Goal: Task Accomplishment & Management: Manage account settings

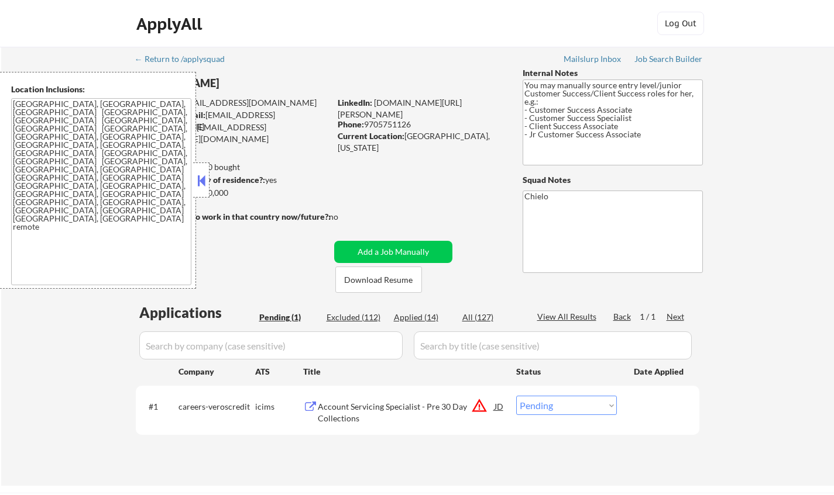
click at [201, 175] on button at bounding box center [201, 181] width 13 height 18
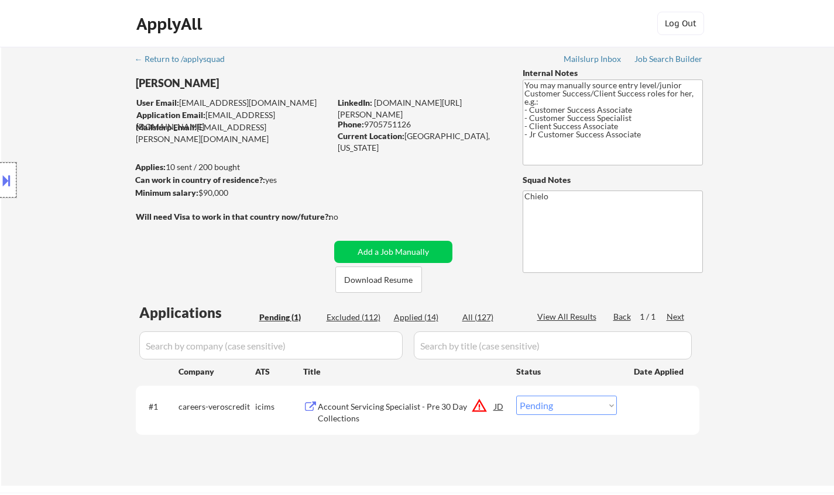
click at [0, 171] on div at bounding box center [8, 180] width 16 height 35
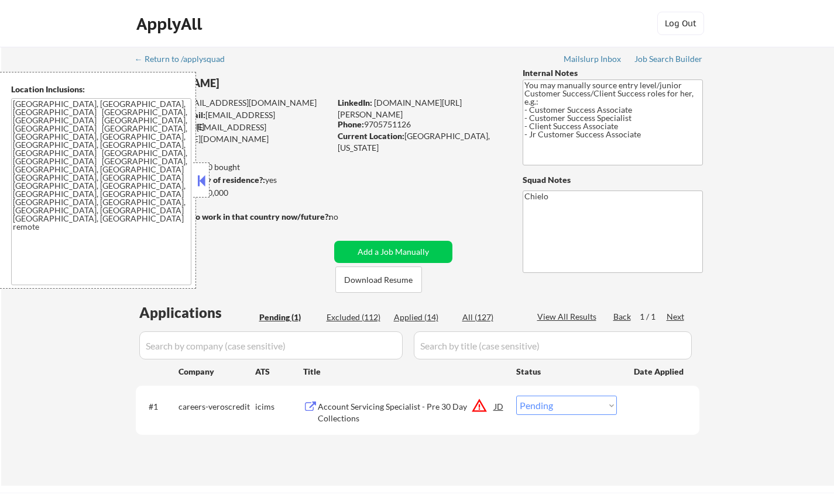
click at [198, 181] on button at bounding box center [201, 181] width 13 height 18
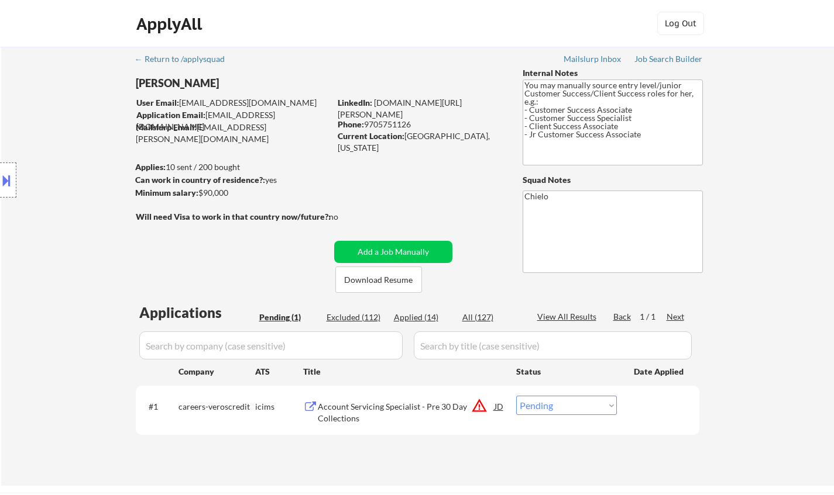
click at [406, 319] on div "Applied (14)" at bounding box center [423, 318] width 58 height 12
select select ""applied""
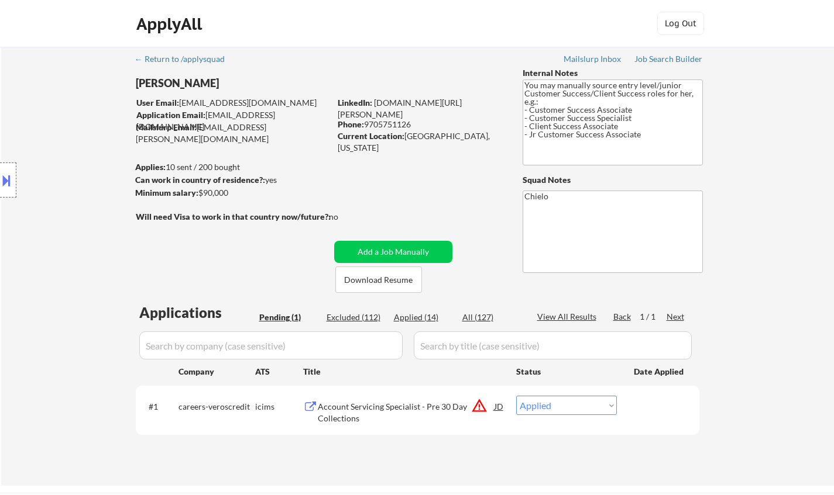
select select ""applied""
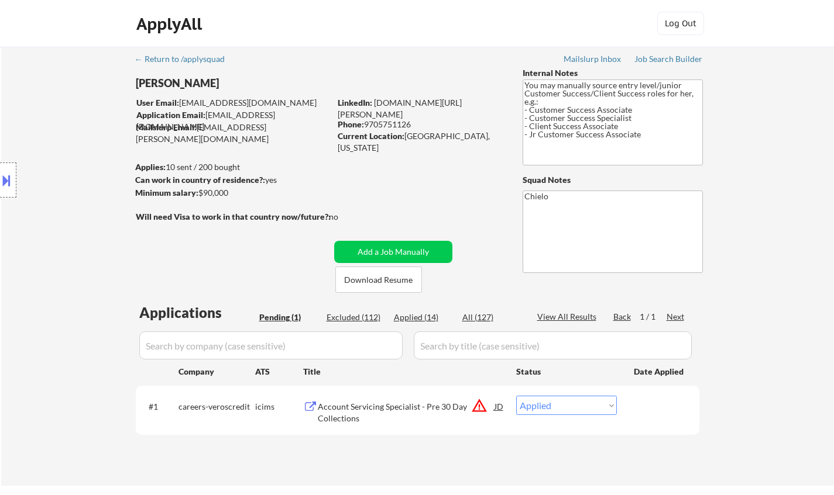
select select ""applied""
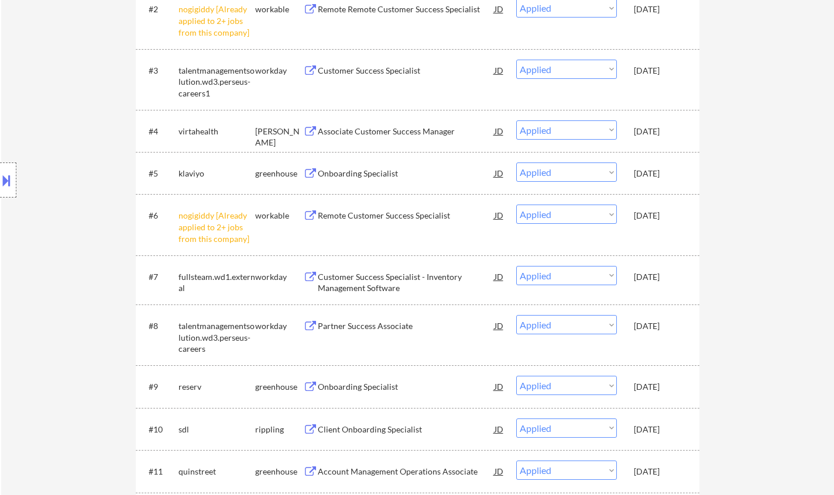
scroll to position [351, 0]
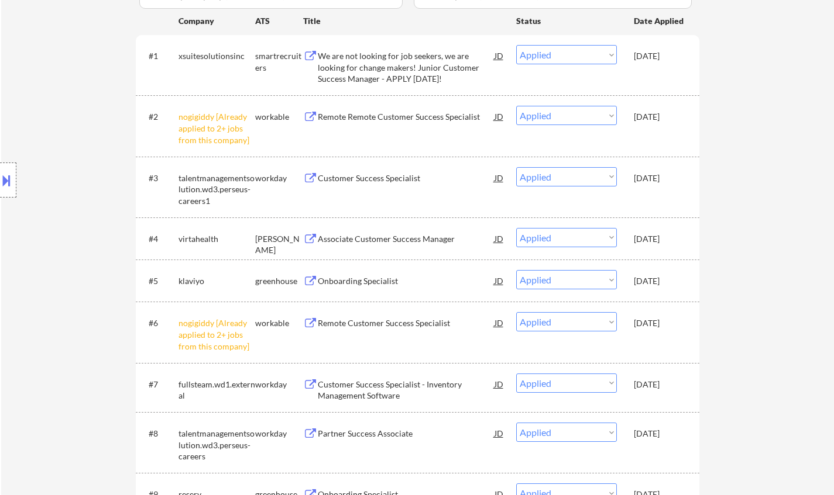
select select ""applied""
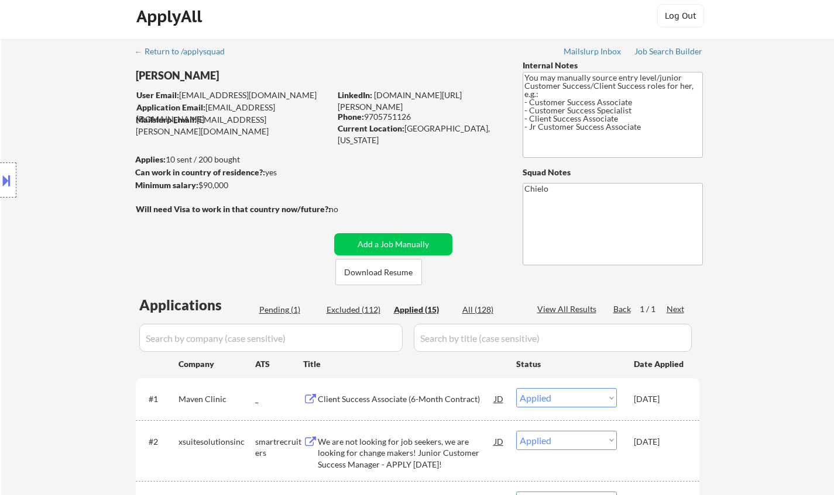
scroll to position [0, 0]
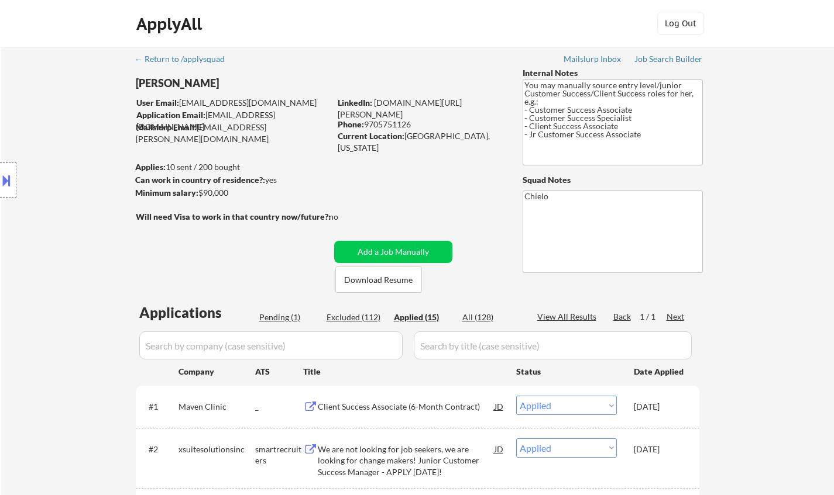
click at [348, 317] on div "Excluded (112)" at bounding box center [355, 318] width 58 height 12
select select ""excluded__salary_""
select select ""excluded__location_""
select select ""excluded__expired_""
select select ""excluded__other_""
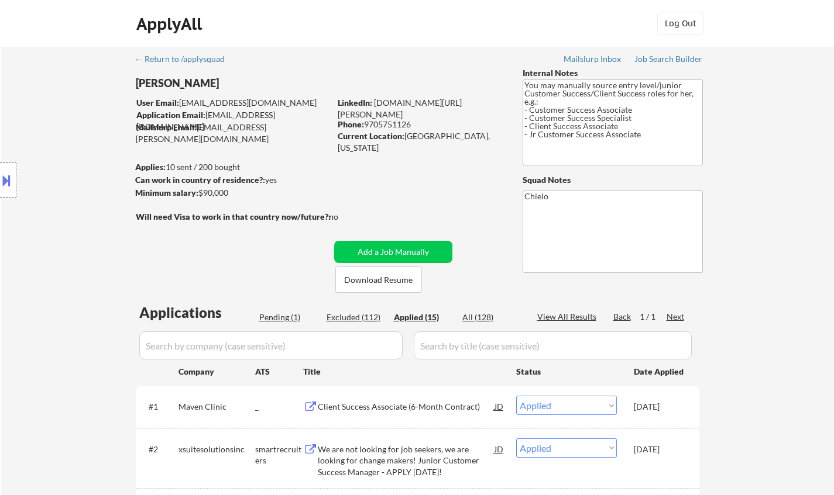
select select ""excluded__salary_""
select select ""excluded__expired_""
select select ""excluded__salary_""
select select ""excluded__expired_""
select select ""excluded__location_""
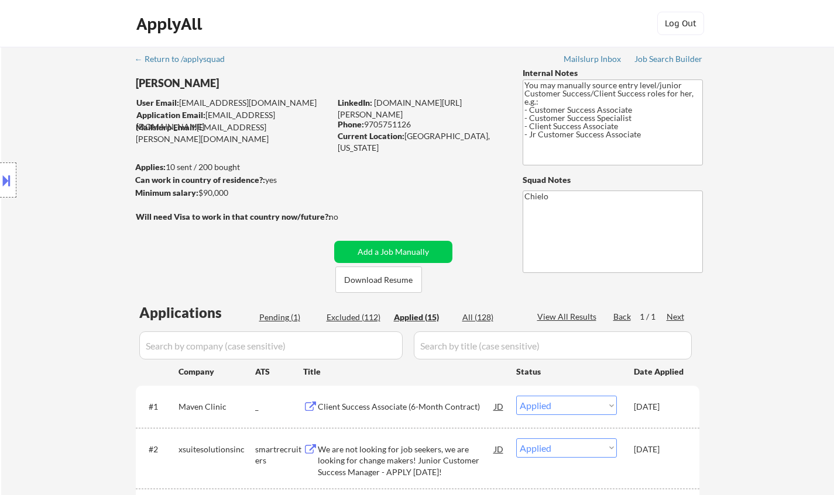
select select ""excluded__bad_match_""
select select ""excluded__expired_""
select select ""excluded__salary_""
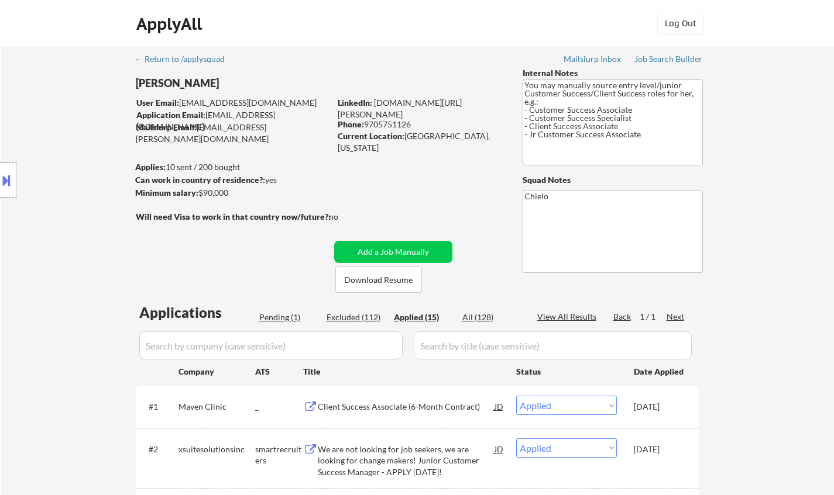
select select ""excluded__location_""
select select ""excluded__salary_""
select select ""excluded__expired_""
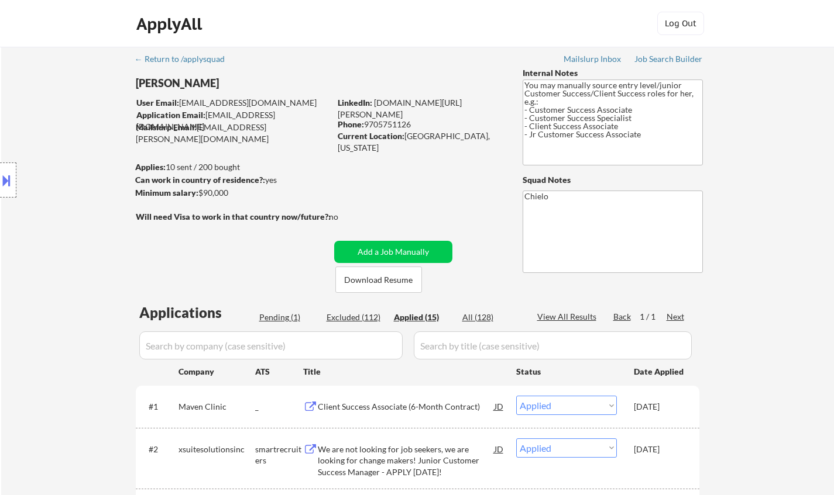
select select ""excluded""
select select ""excluded__location_""
select select ""excluded__expired_""
select select ""excluded__salary_""
select select ""excluded__expired_""
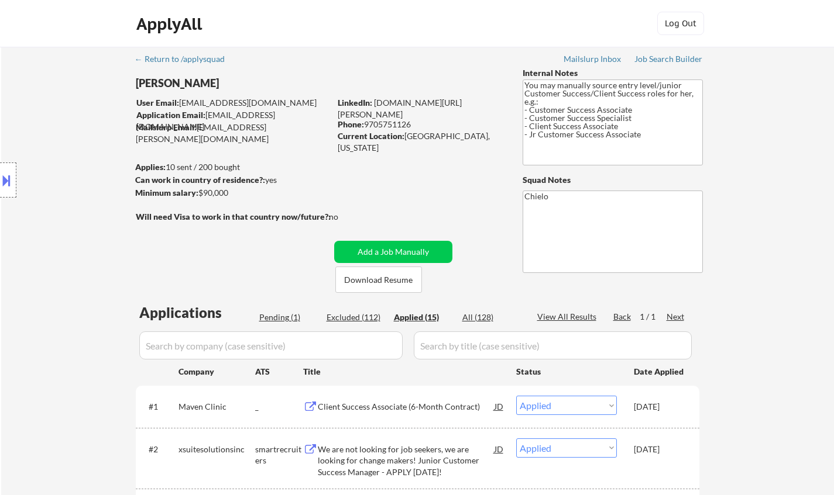
select select ""excluded__expired_""
select select ""excluded__other_""
select select ""excluded__expired_""
select select ""excluded__location_""
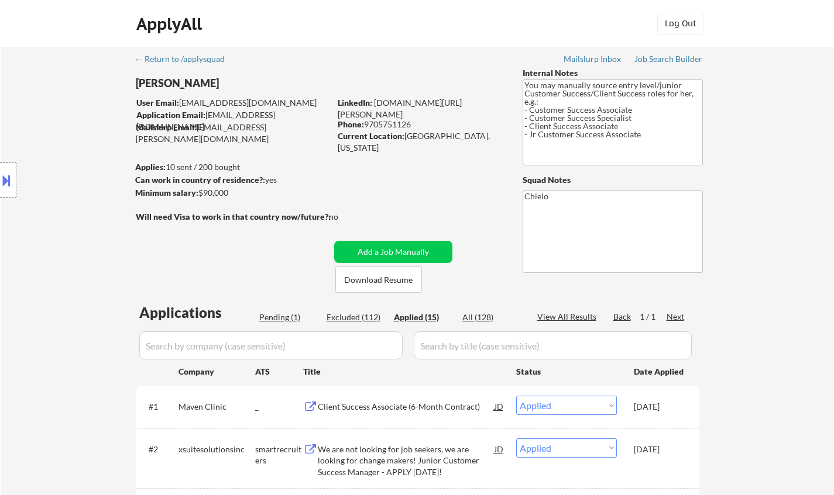
select select ""excluded__expired_""
select select ""excluded__location_""
select select ""excluded__bad_match_""
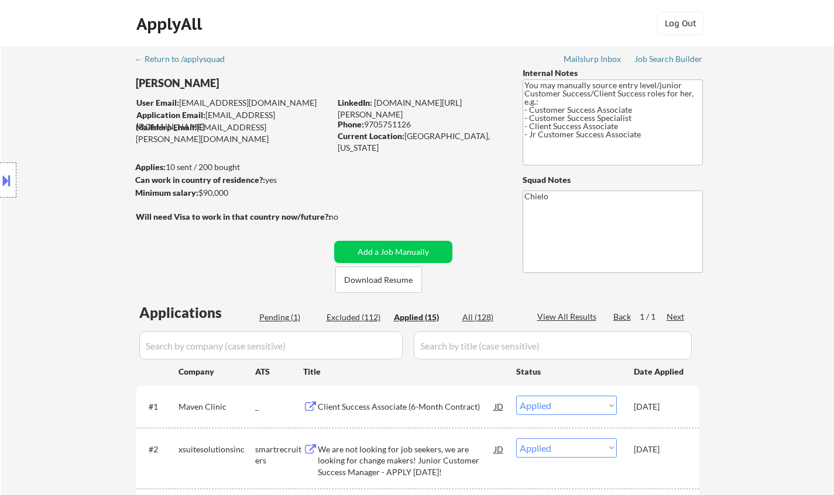
select select ""excluded__expired_""
select select ""excluded__salary_""
select select ""excluded__location_""
select select ""excluded__salary_""
select select ""excluded__expired_""
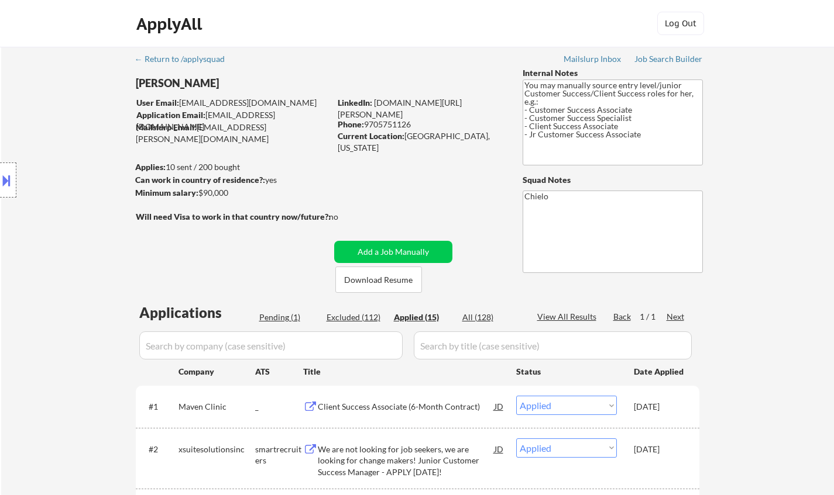
select select ""excluded__expired_""
select select ""excluded__location_""
select select ""excluded__expired_""
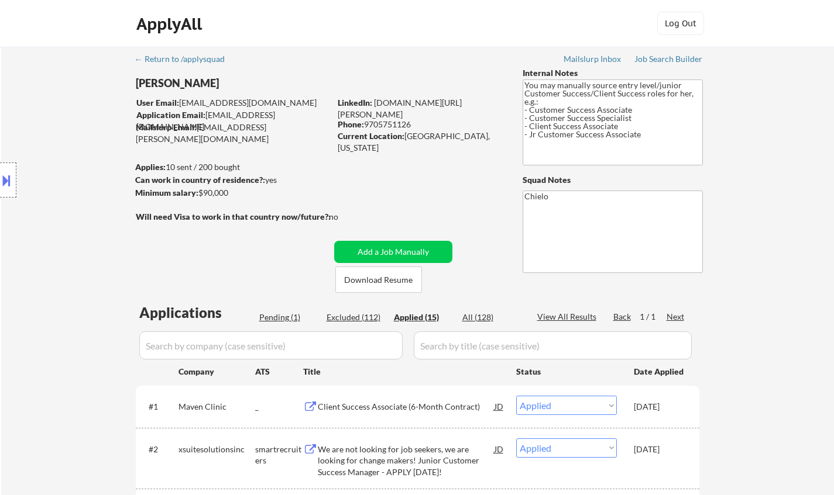
select select ""excluded""
select select ""excluded__salary_""
select select ""excluded__expired_""
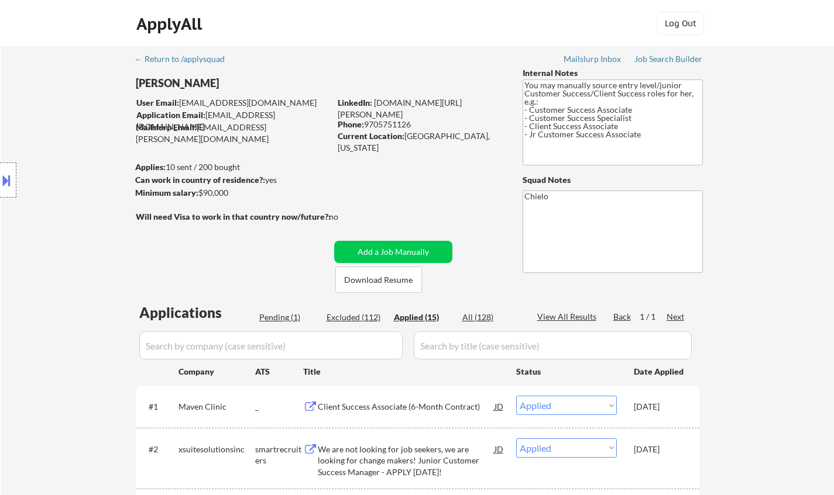
select select ""excluded__location_""
select select ""excluded__bad_match_""
select select ""excluded__salary_""
select select ""excluded__expired_""
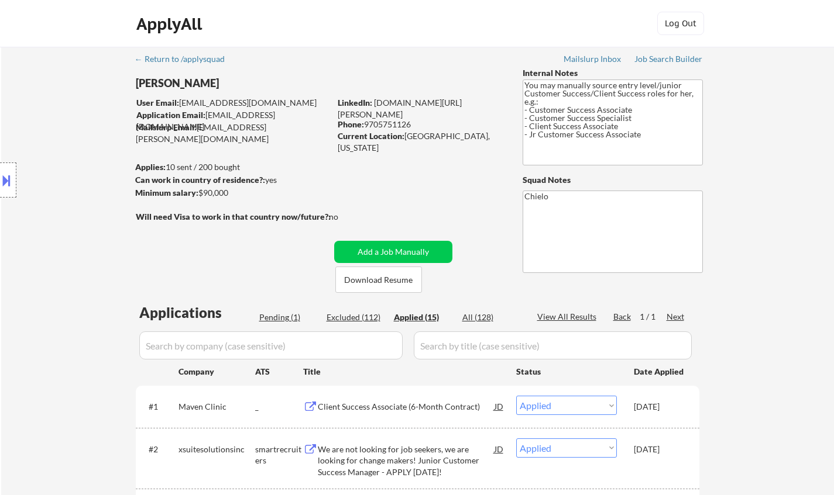
select select ""excluded__location_""
select select ""excluded__bad_match_""
select select ""excluded__location_""
select select ""excluded__salary_""
select select ""excluded__other_""
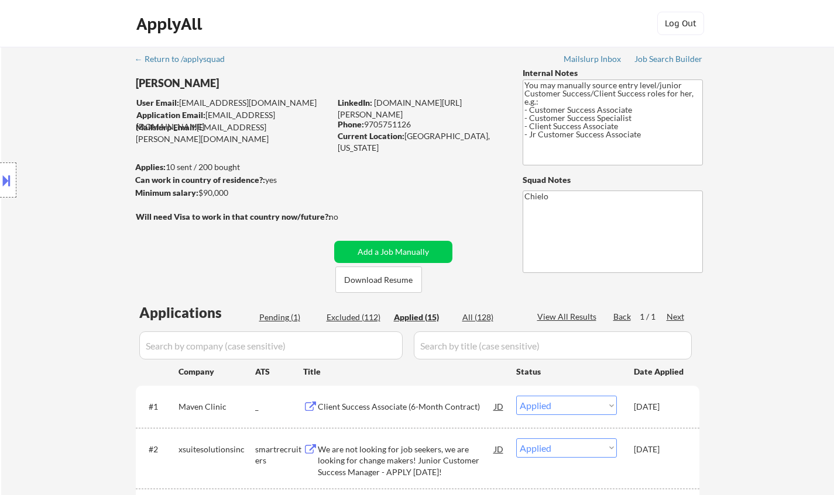
select select ""excluded__expired_""
select select ""excluded""
select select ""excluded__expired_""
select select ""excluded__salary_""
select select ""excluded__location_""
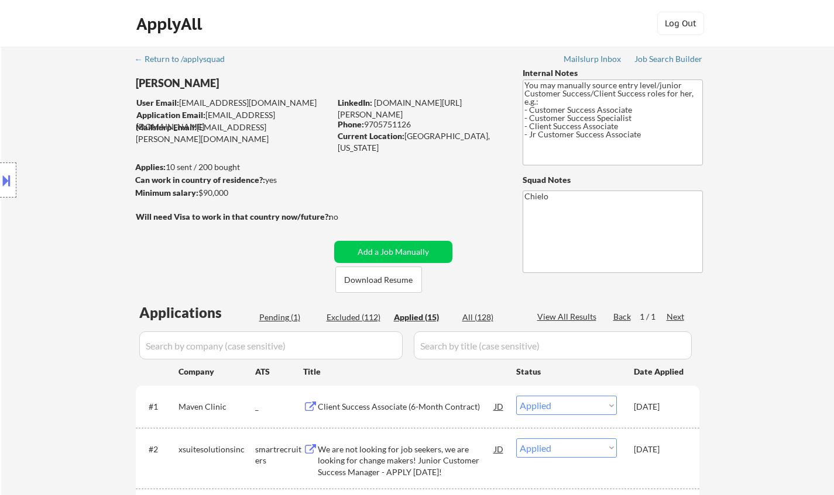
select select ""excluded__location_""
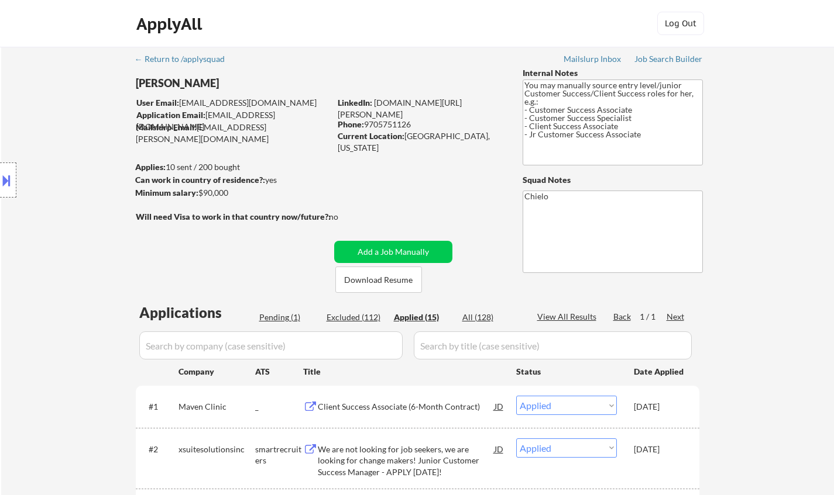
select select ""excluded__expired_""
select select ""excluded__salary_""
select select ""excluded__expired_""
select select ""excluded__location_""
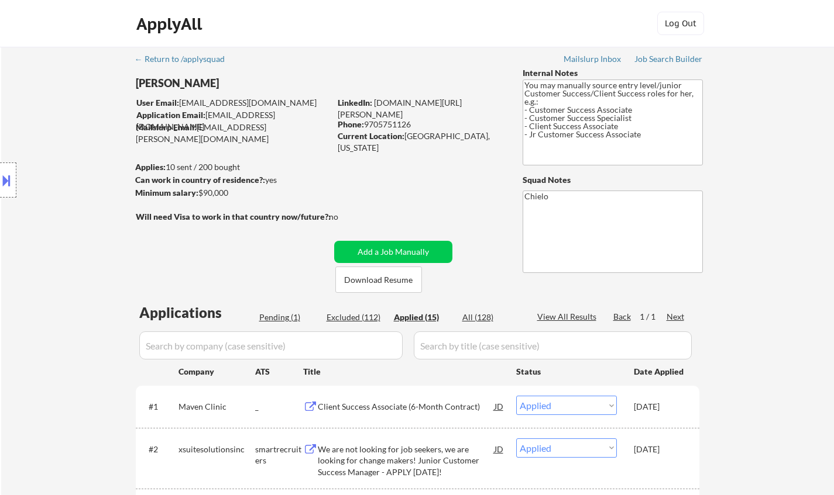
select select ""excluded__bad_match_""
select select ""excluded__location_""
select select ""excluded__salary_""
select select ""excluded__expired_""
select select ""excluded__location_""
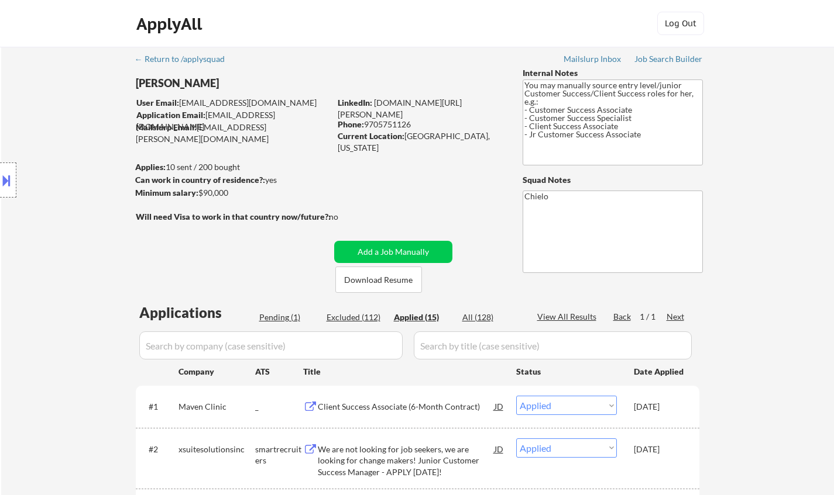
select select ""excluded__expired_""
select select ""excluded__salary_""
select select ""excluded__expired_""
select select ""excluded__location_""
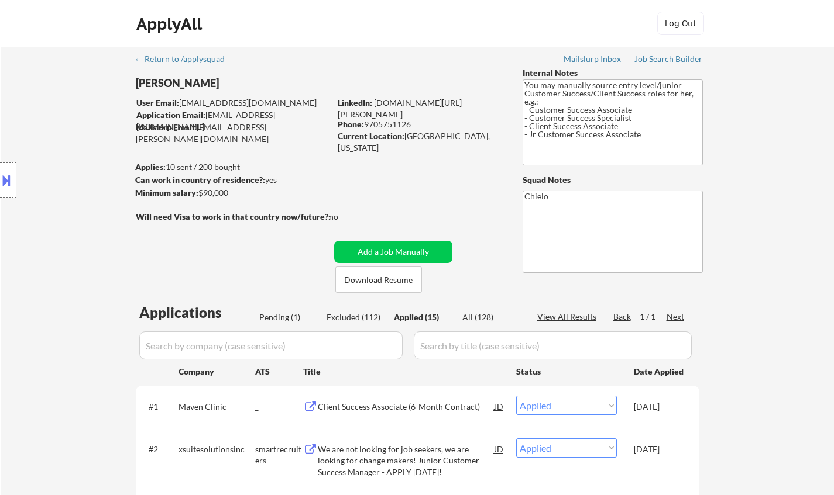
select select ""excluded__location_""
select select ""excluded""
select select ""excluded__salary_""
select select ""excluded""
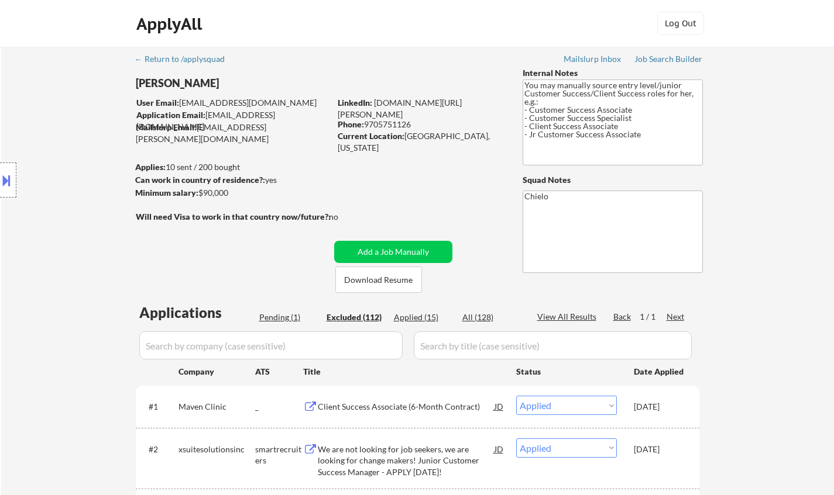
select select ""excluded__expired_""
select select ""excluded__location_""
select select ""excluded__salary_""
select select ""excluded__location_""
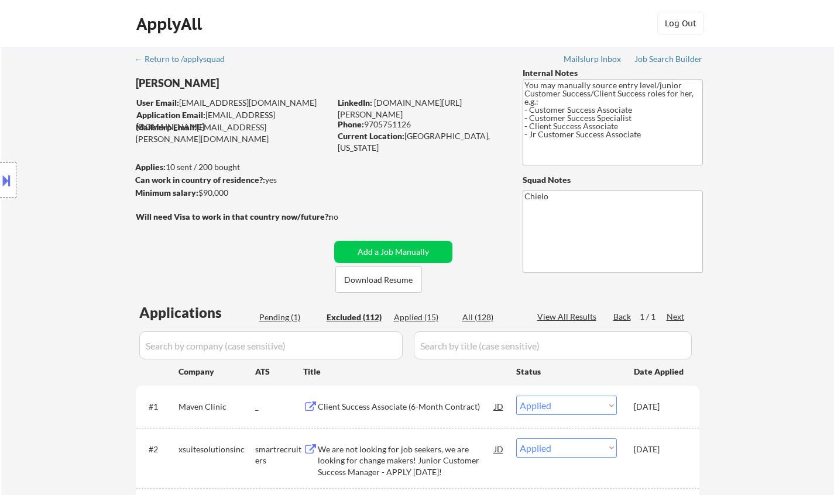
select select ""excluded__location_""
select select ""excluded""
select select ""excluded__expired_""
select select ""excluded__location_""
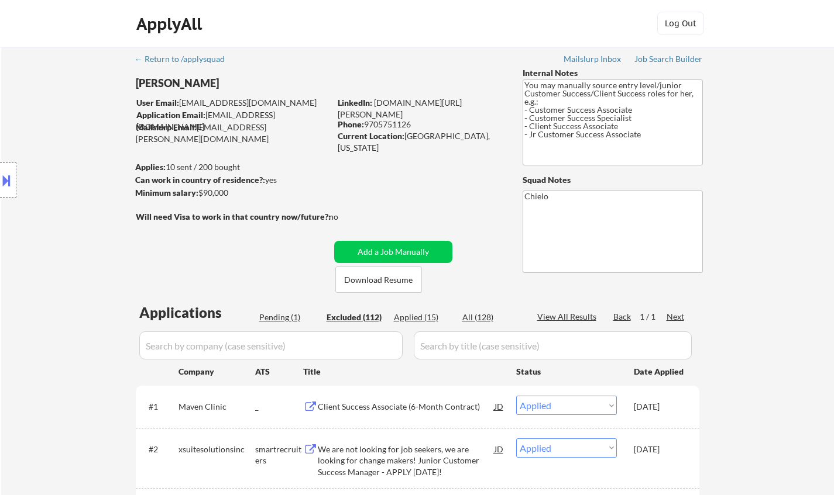
select select ""excluded__salary_""
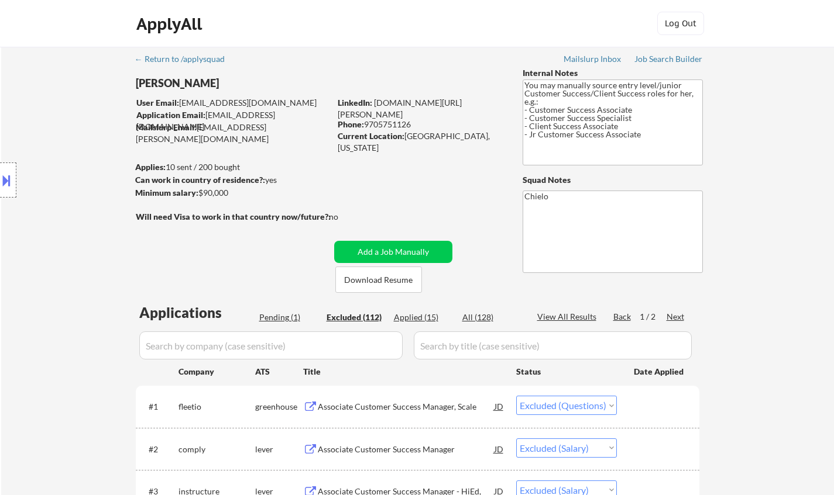
click at [416, 314] on div "Applied (15)" at bounding box center [423, 318] width 58 height 12
select select ""applied""
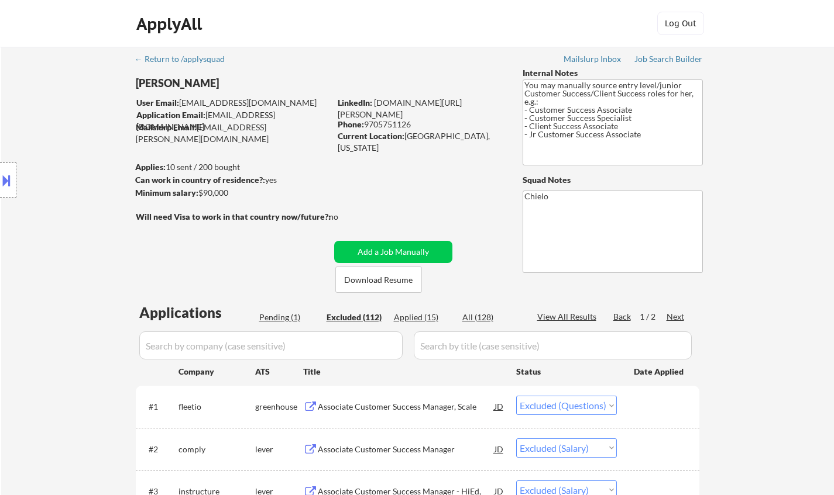
select select ""applied""
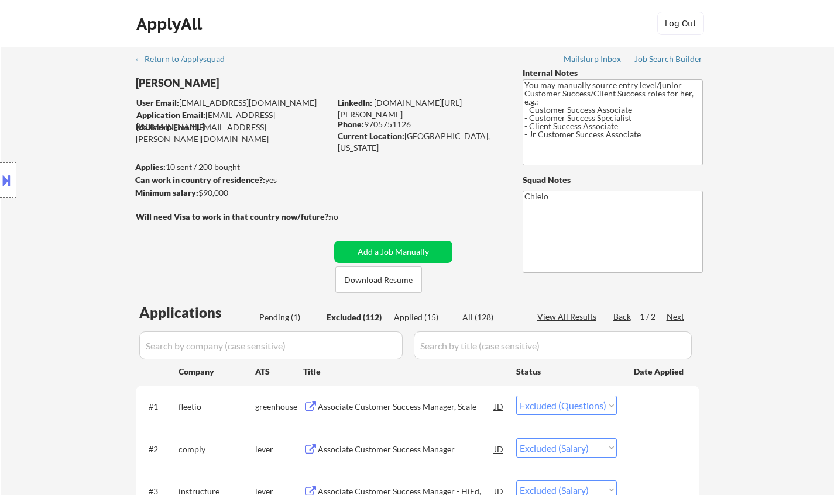
select select ""applied""
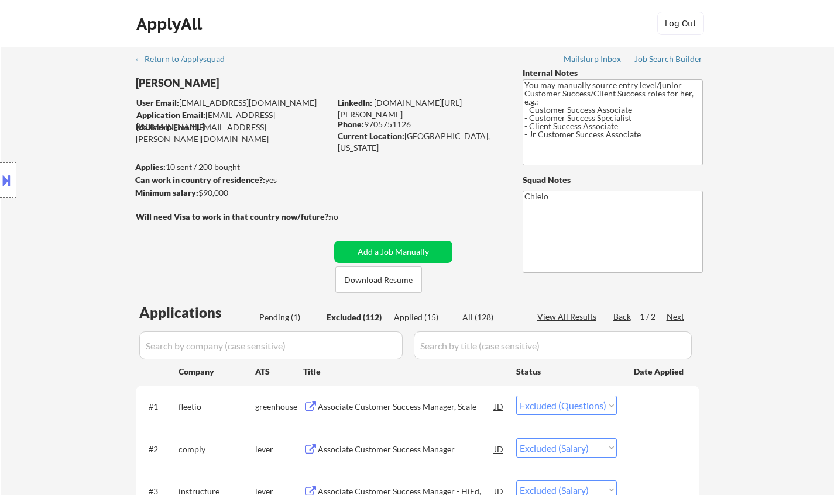
select select ""applied""
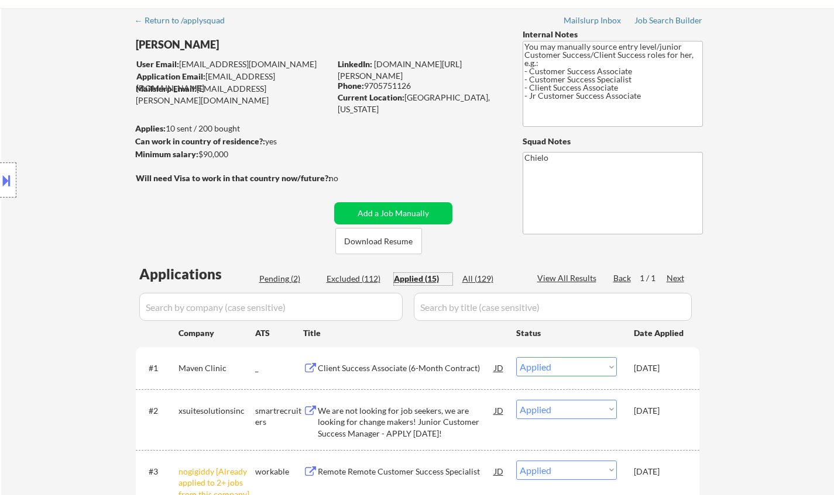
scroll to position [58, 0]
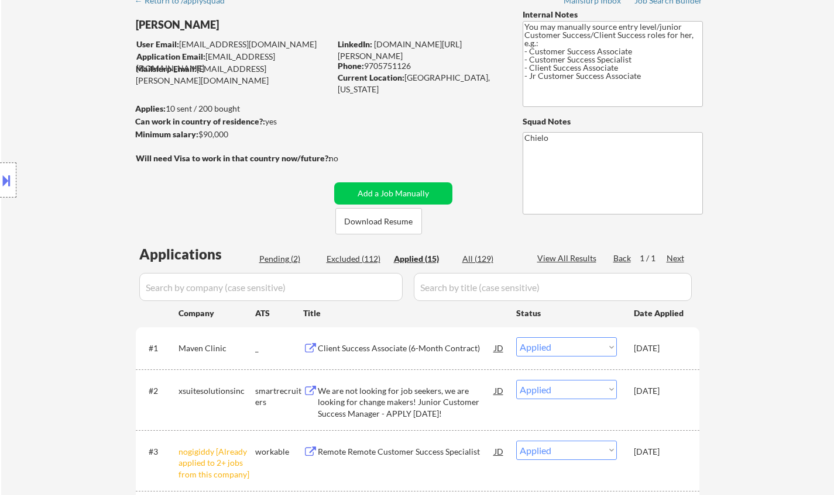
select select ""applied""
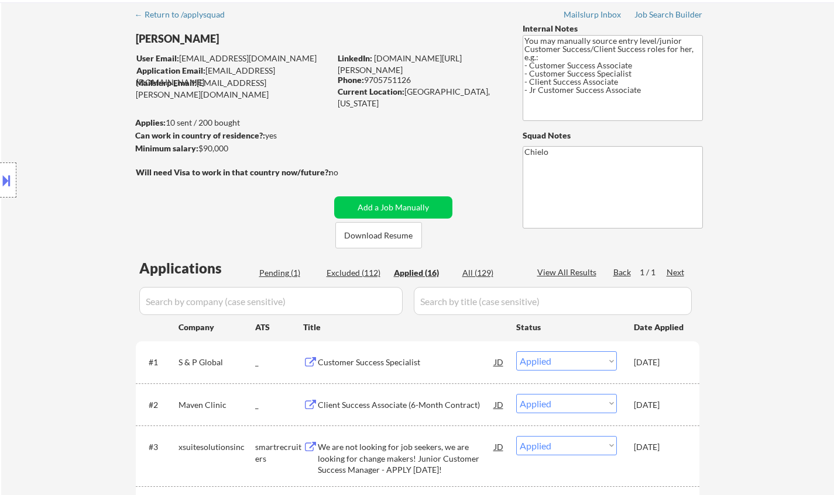
scroll to position [0, 0]
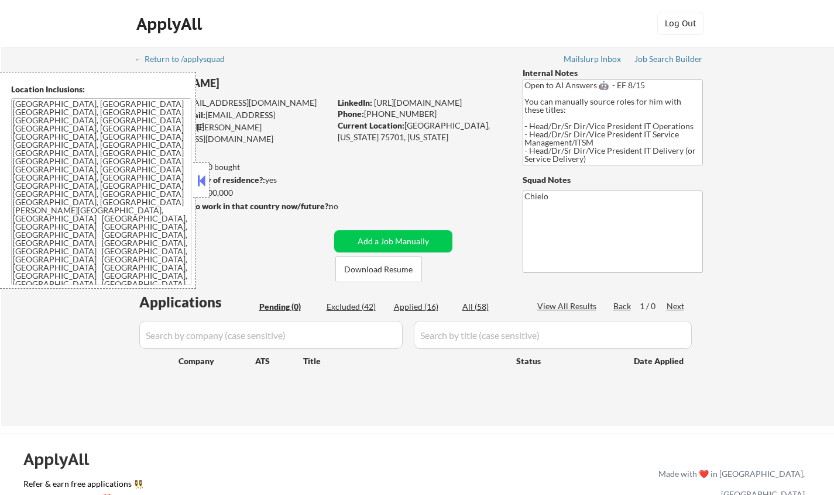
click at [201, 180] on button at bounding box center [201, 181] width 13 height 18
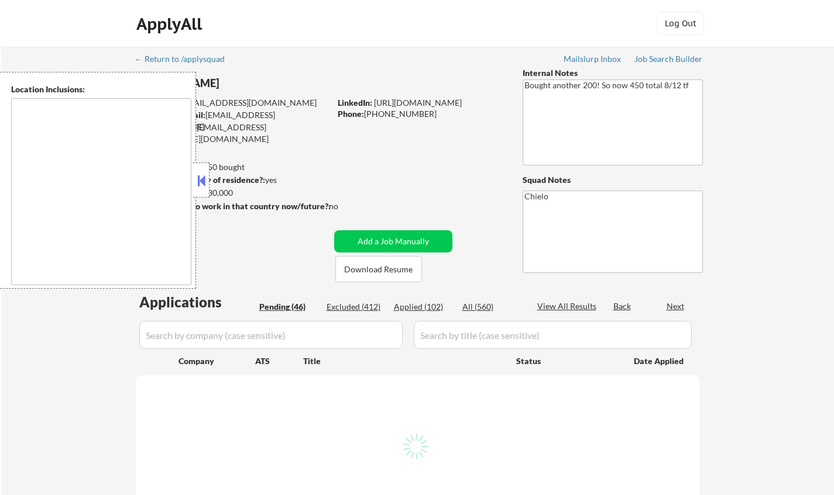
type textarea "San Francisco, CA Daly City, CA South San Francisco, CA Brisbane, CA Colma, CA …"
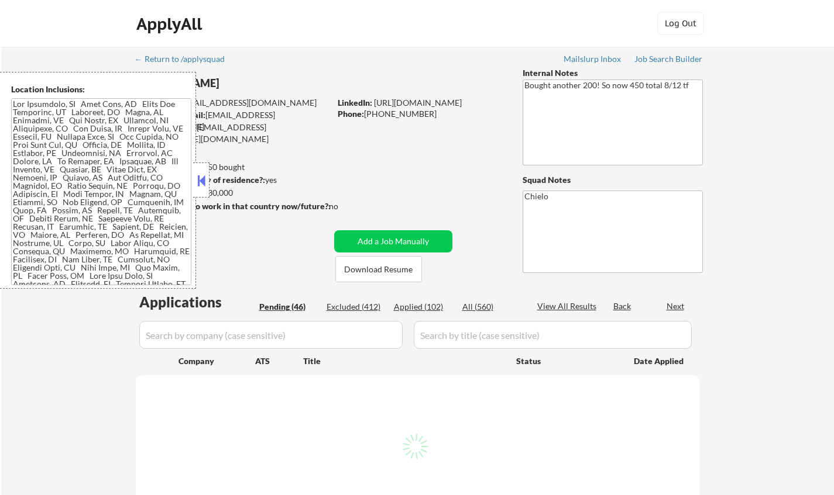
select select ""pending""
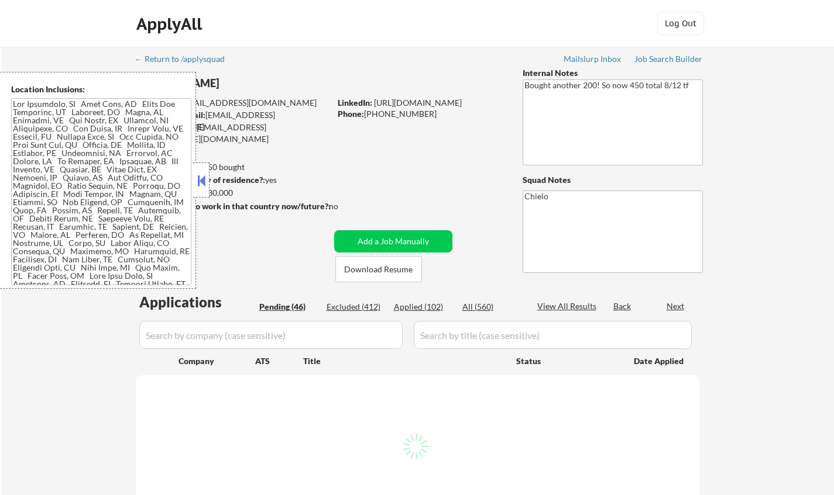
select select ""pending""
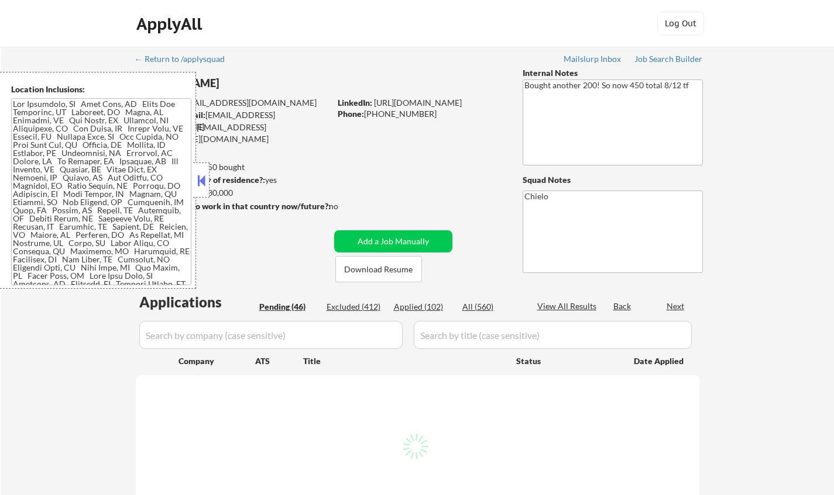
select select ""pending""
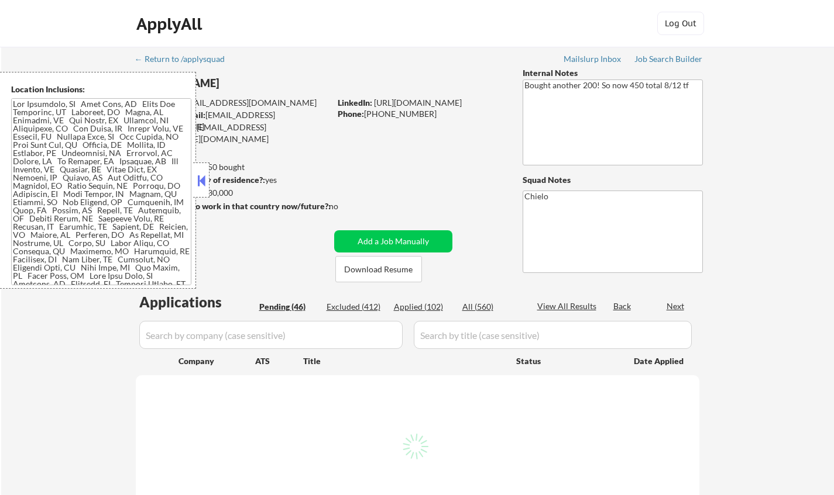
select select ""pending""
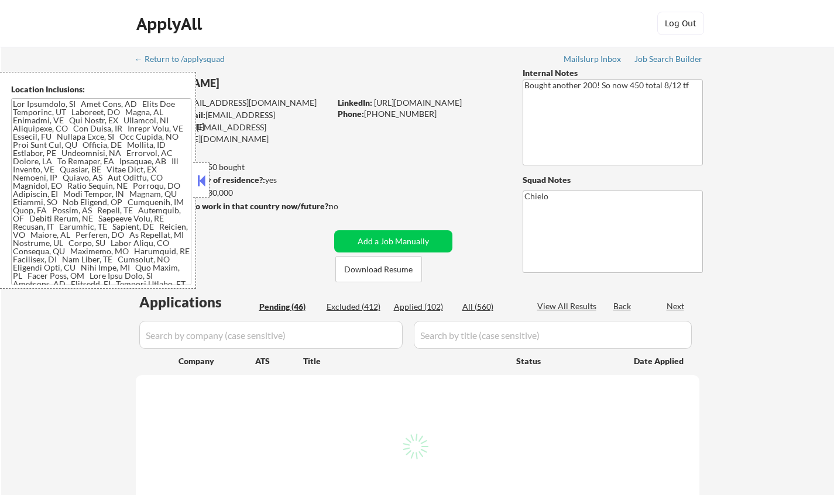
select select ""pending""
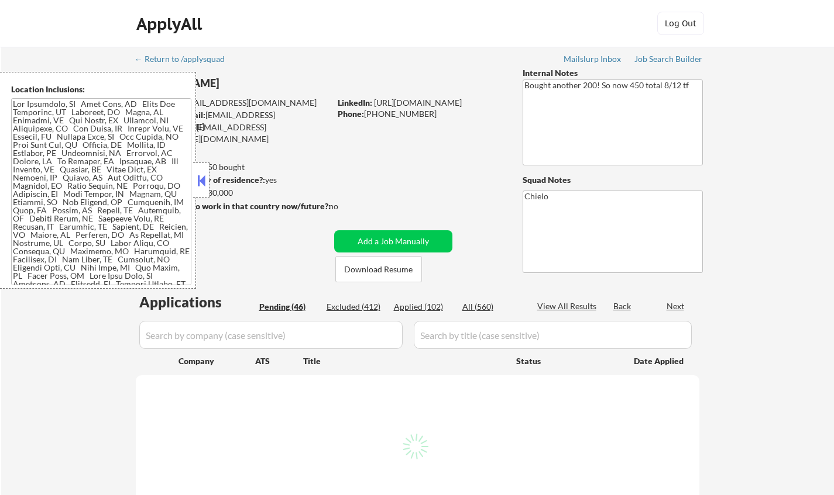
select select ""pending""
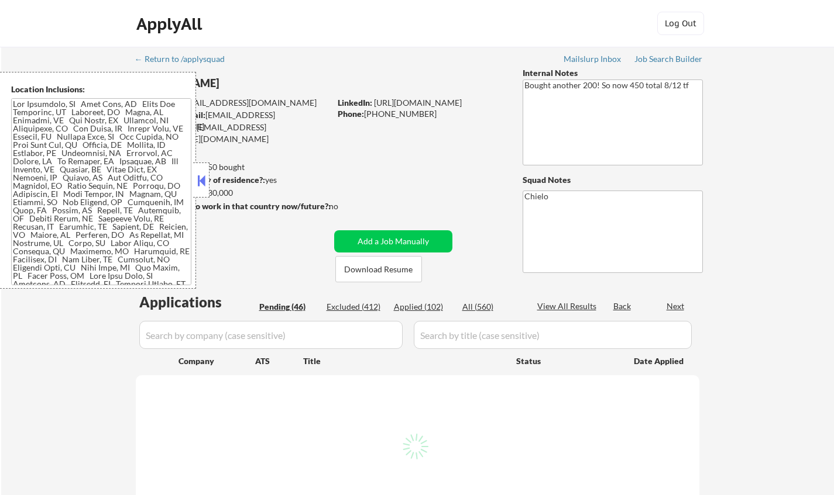
select select ""pending""
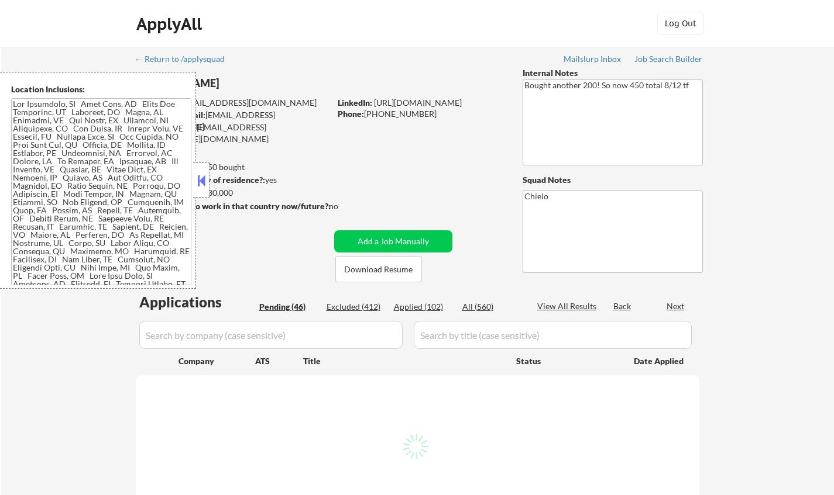
select select ""pending""
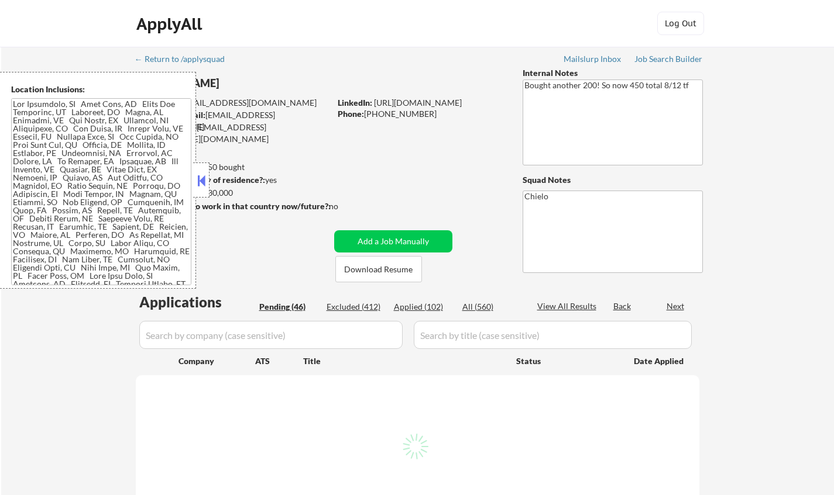
select select ""pending""
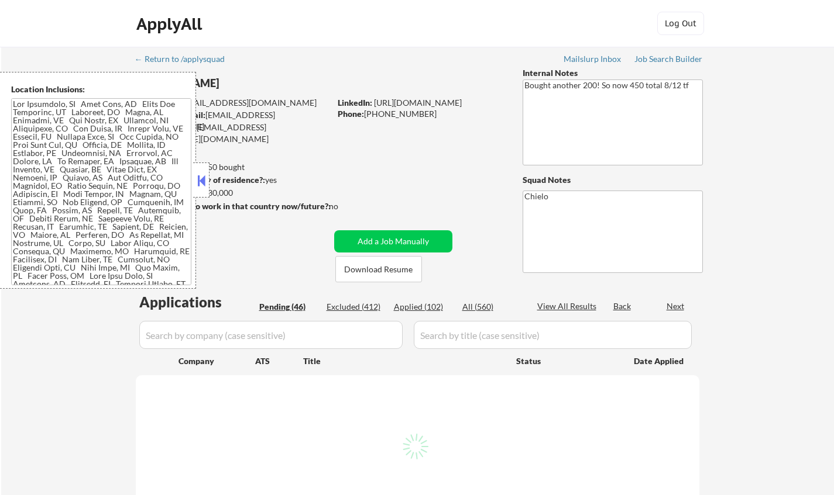
select select ""pending""
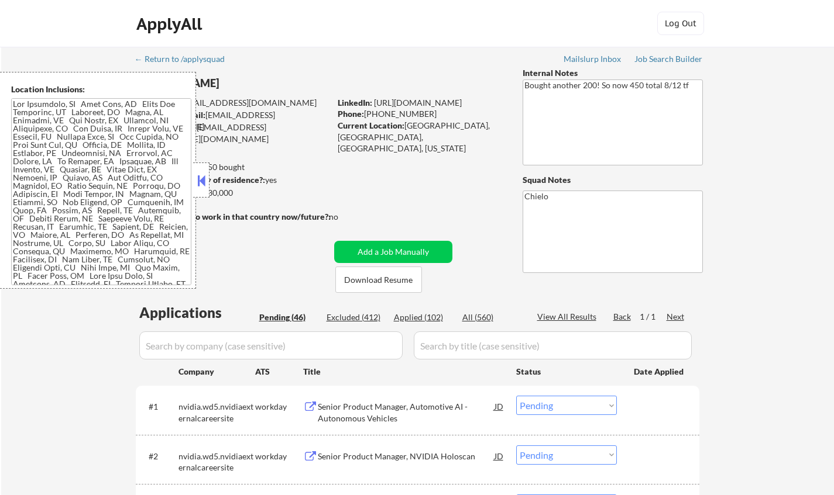
click at [193, 171] on div at bounding box center [201, 180] width 16 height 35
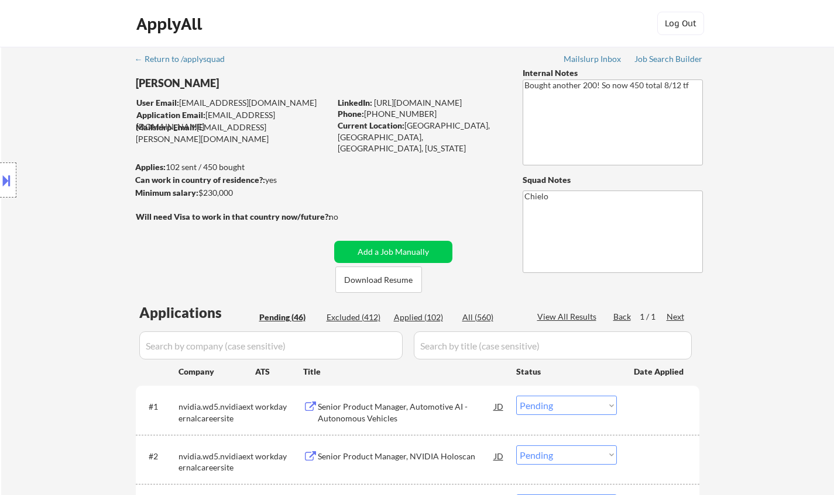
click at [349, 313] on div "Excluded (412)" at bounding box center [355, 318] width 58 height 12
select select ""excluded__expired_""
select select ""excluded__location_""
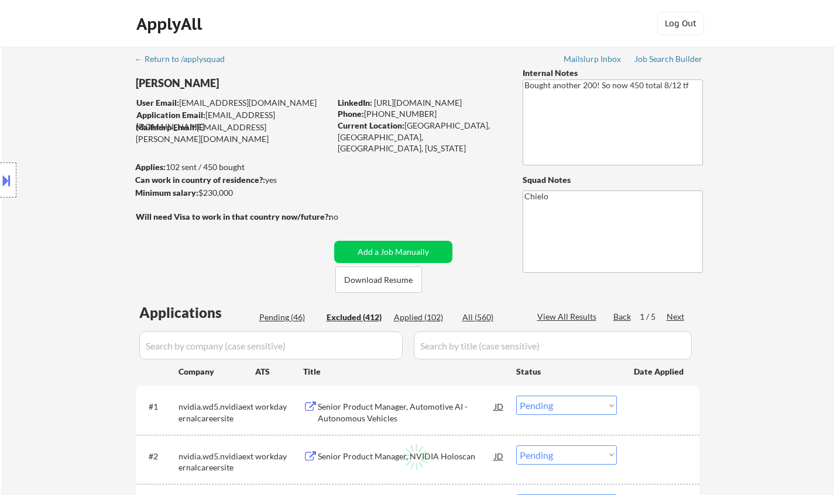
select select ""excluded__bad_match_""
select select ""excluded__location_""
select select ""excluded__bad_match_""
select select ""excluded__expired_""
select select ""excluded__bad_match_""
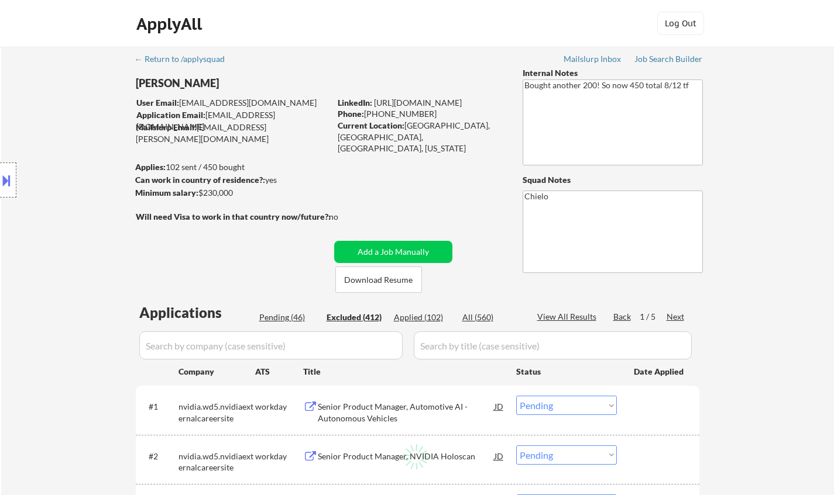
select select ""excluded__salary_""
select select ""excluded__bad_match_""
select select ""excluded__expired_""
select select ""excluded__salary_""
select select ""excluded__bad_match_""
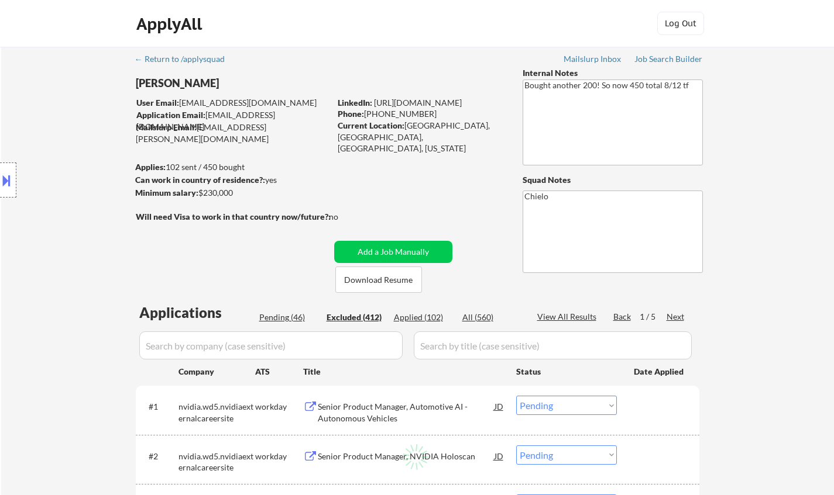
select select ""excluded__salary_""
select select ""excluded__bad_match_""
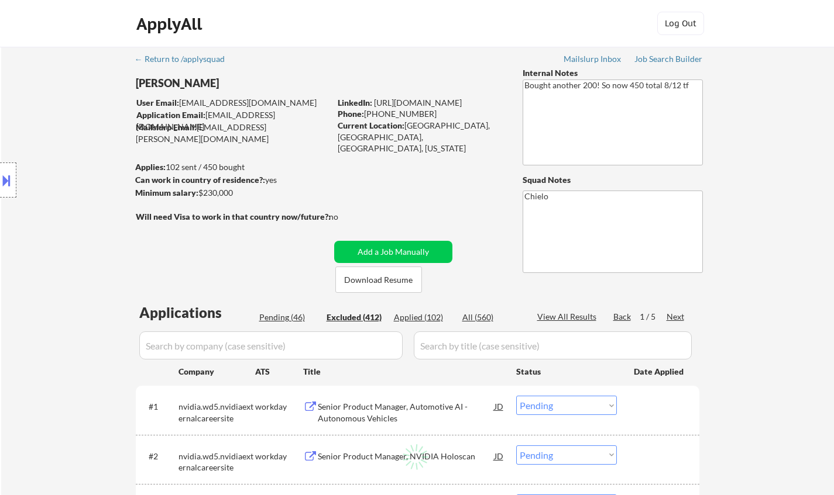
select select ""excluded__salary_""
select select ""excluded__expired_""
select select ""excluded__salary_""
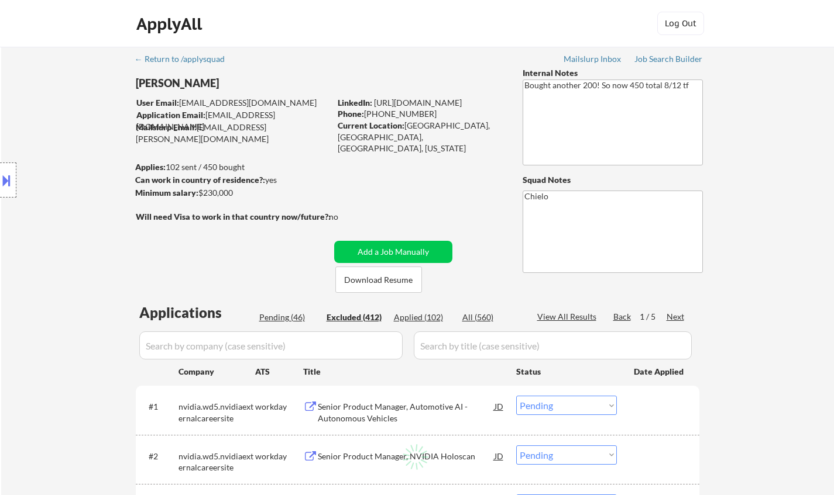
select select ""excluded__salary_""
select select ""excluded__expired_""
select select ""excluded__location_""
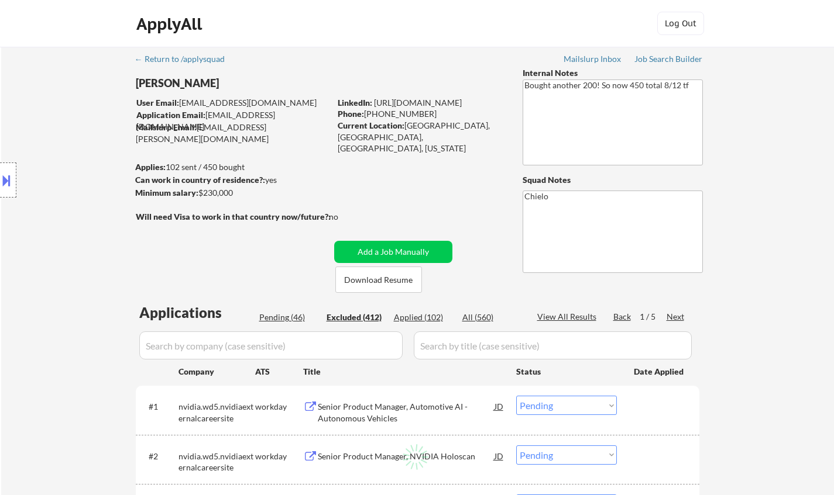
select select ""excluded__other_""
select select ""excluded__expired_""
select select ""excluded__bad_match_""
select select ""excluded__salary_""
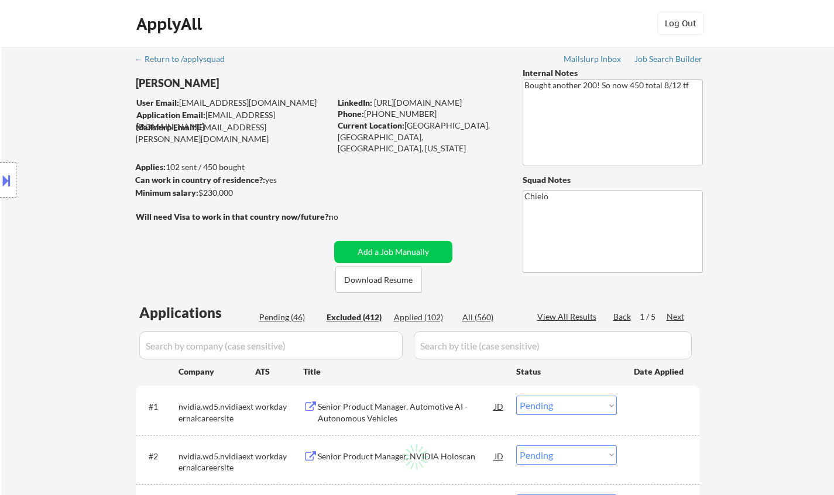
select select ""excluded__salary_""
select select ""excluded""
select select ""excluded__salary_""
select select ""excluded__other_""
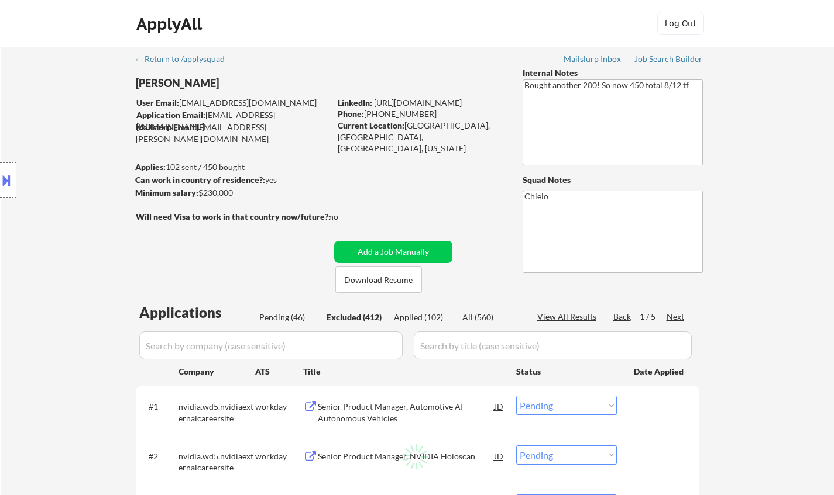
select select ""excluded""
select select ""excluded__salary_""
select select ""excluded__other_""
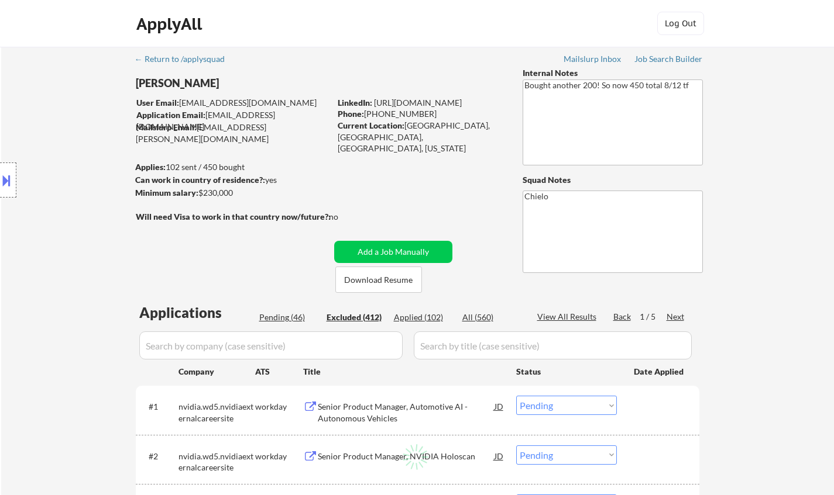
select select ""excluded__salary_""
select select ""excluded__expired_""
select select ""excluded__salary_""
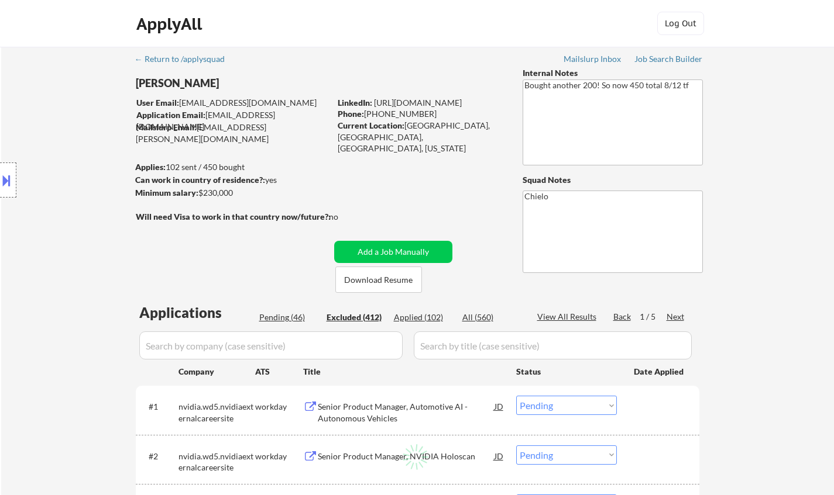
select select ""excluded__expired_""
select select ""excluded__salary_""
select select ""excluded__other_""
select select ""excluded__location_""
select select ""excluded__salary_""
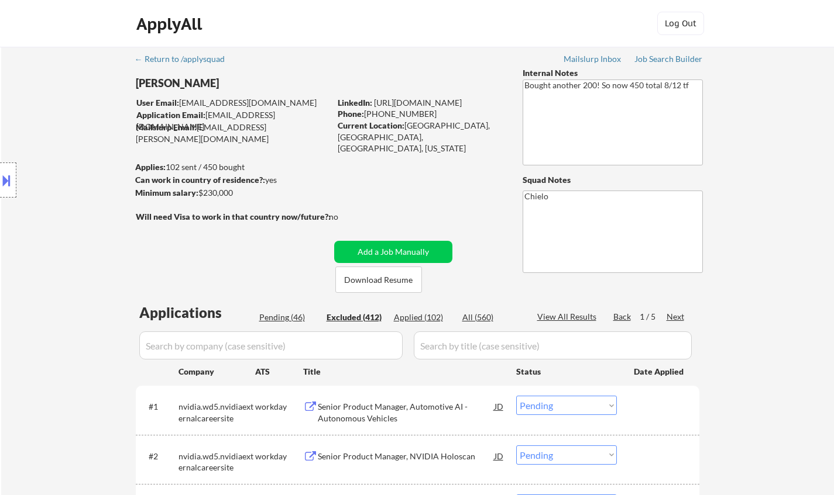
select select ""excluded__expired_""
select select ""excluded__salary_""
select select ""excluded__bad_match_""
select select ""excluded__salary_""
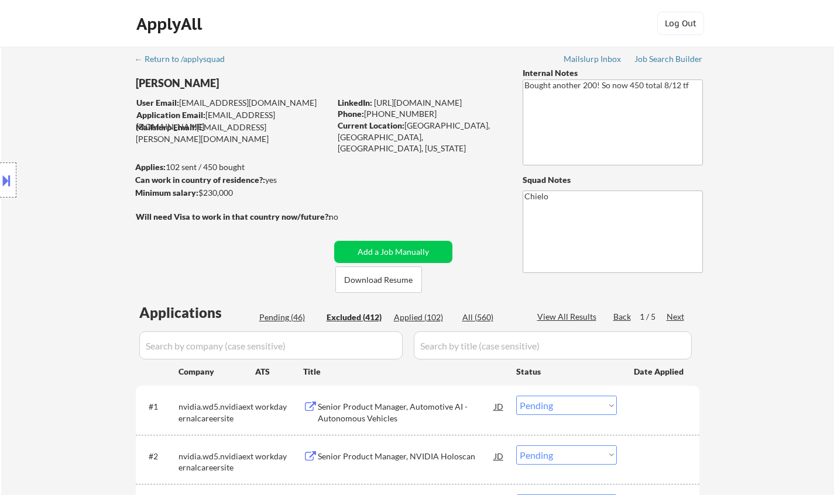
select select ""excluded__location_""
select select ""excluded""
select select ""excluded__expired_""
select select ""excluded__other_""
select select ""excluded__salary_""
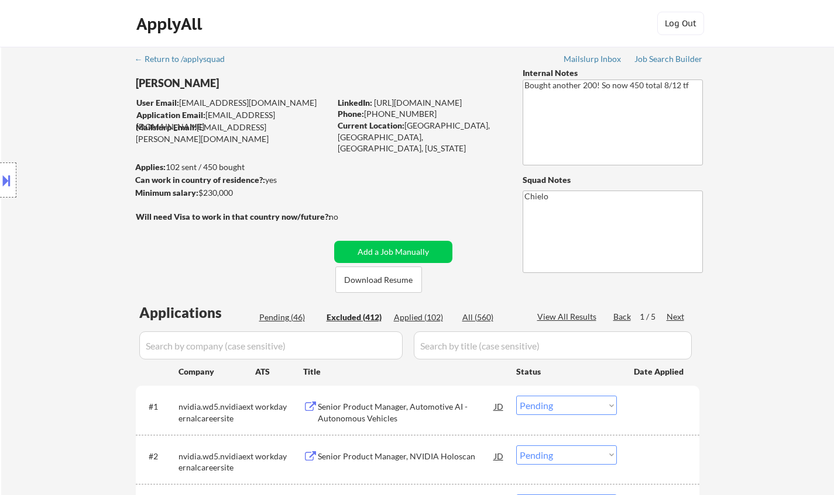
select select ""excluded__bad_match_""
select select ""excluded__salary_""
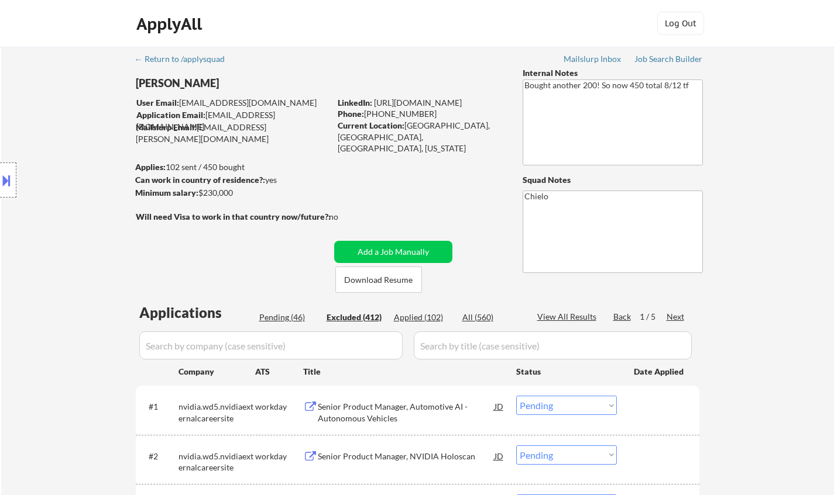
select select ""excluded""
select select ""excluded__other_""
select select ""excluded""
select select ""excluded__other_""
select select ""excluded__salary_""
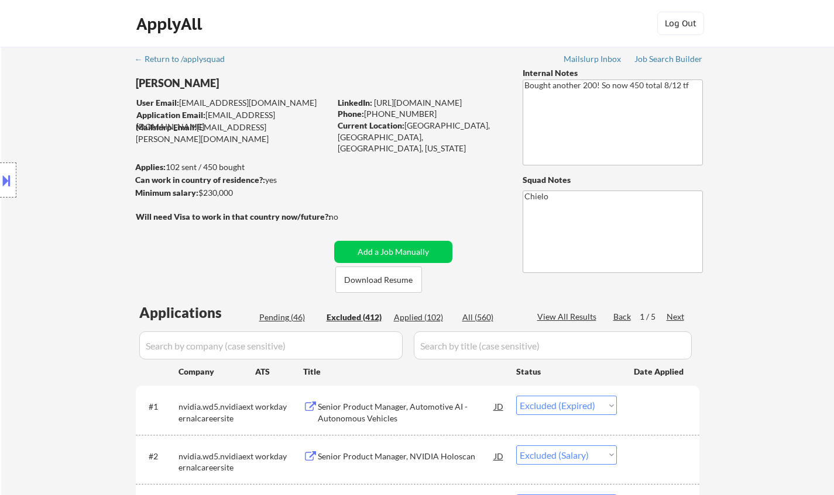
select select ""excluded__other_""
select select ""excluded""
select select ""excluded__expired_""
select select ""excluded__bad_match_""
select select ""excluded__salary_""
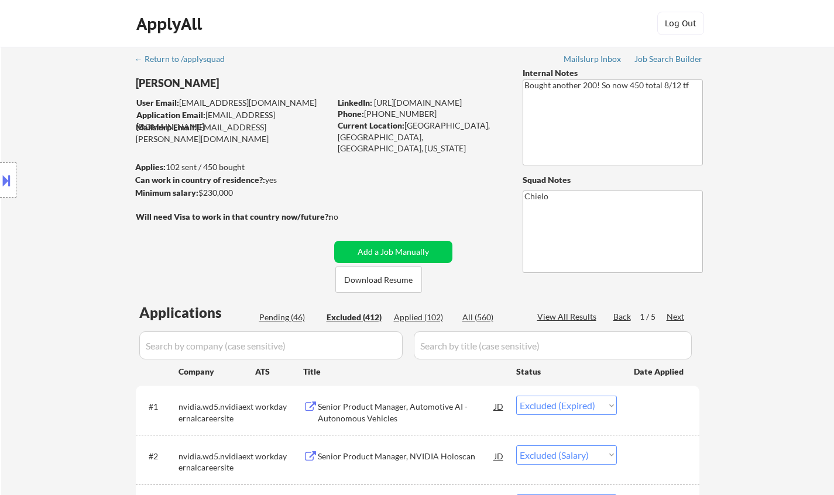
select select ""excluded__expired_""
select select ""excluded__salary_""
select select ""excluded__expired_""
select select ""excluded__salary_""
select select ""excluded""
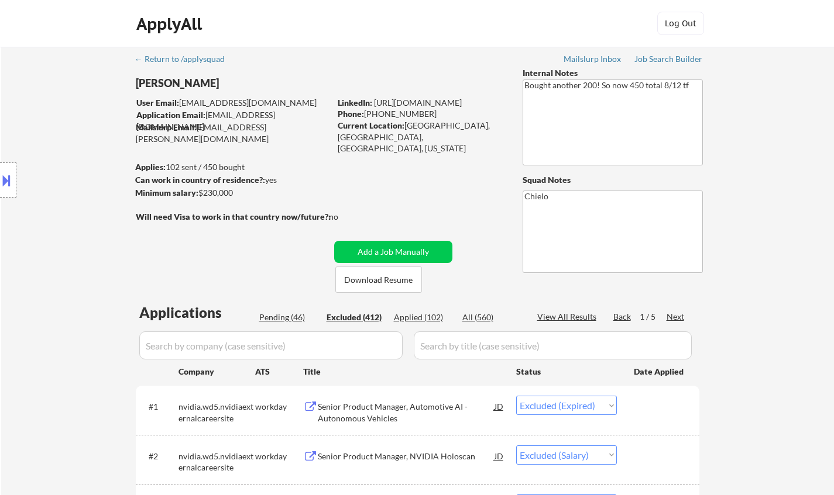
select select ""excluded""
select select ""excluded__salary_""
select select ""excluded__expired_""
select select ""excluded__salary_""
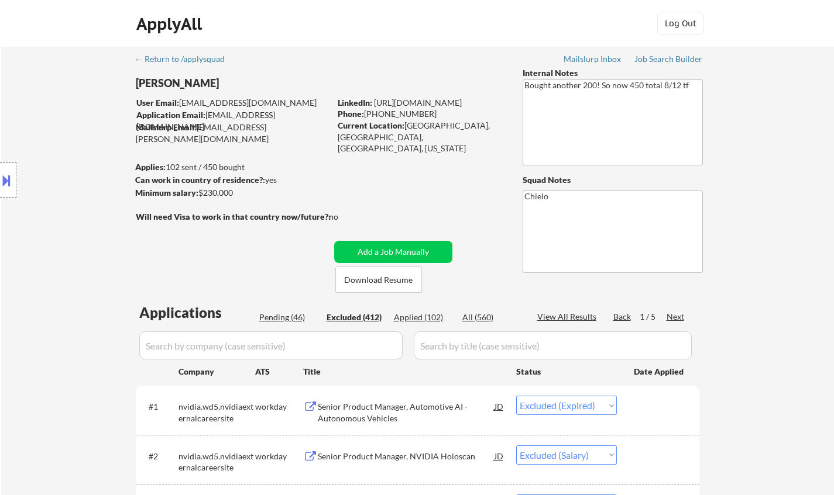
select select ""excluded__expired_""
select select ""excluded__salary_""
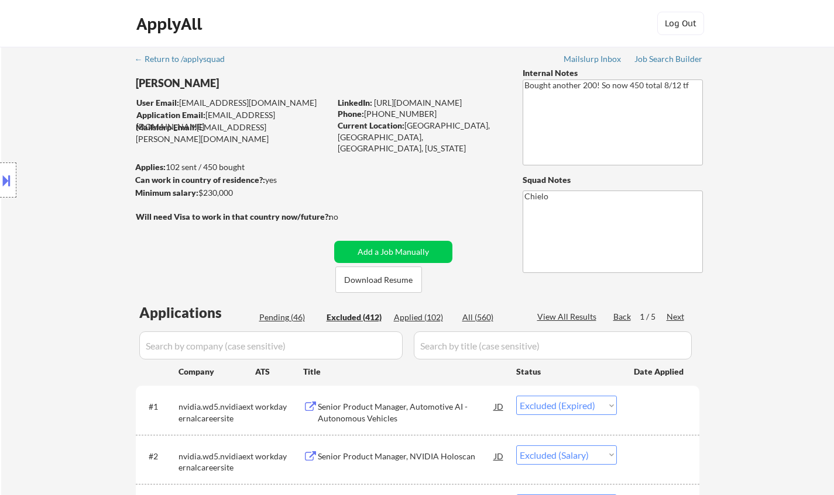
select select ""excluded__location_""
select select ""excluded__salary_""
select select ""excluded__location_""
select select ""excluded__salary_""
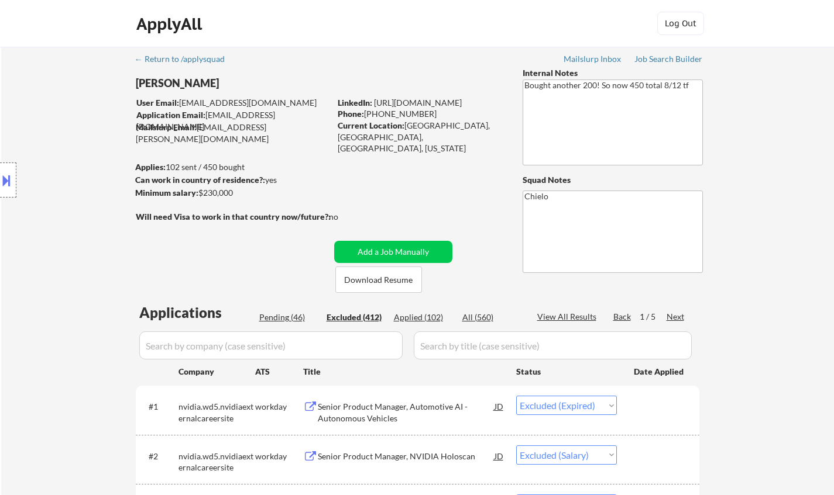
select select ""excluded__salary_""
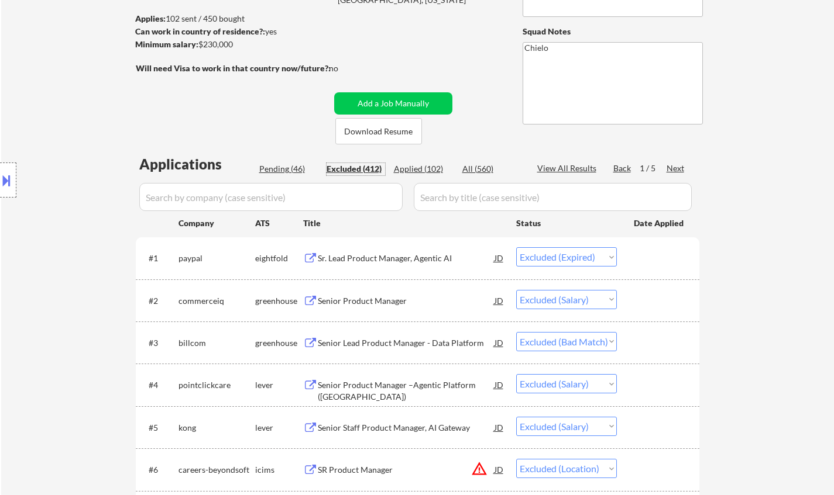
scroll to position [234, 0]
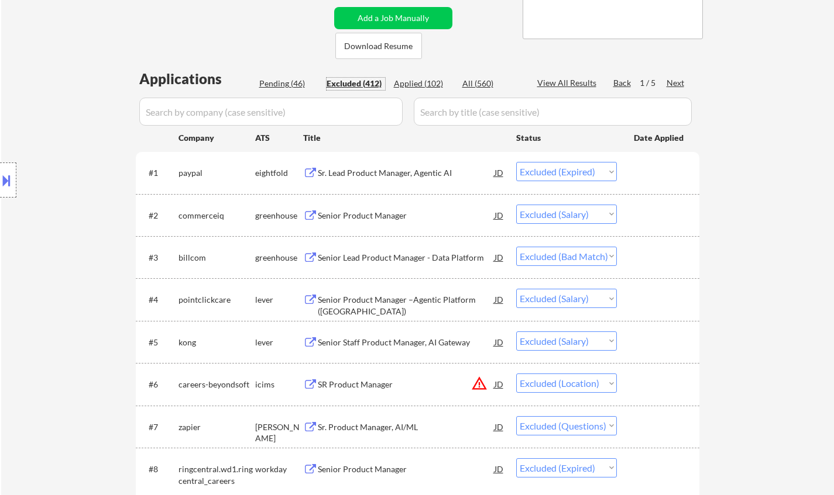
click at [356, 213] on div "Senior Product Manager" at bounding box center [406, 216] width 177 height 12
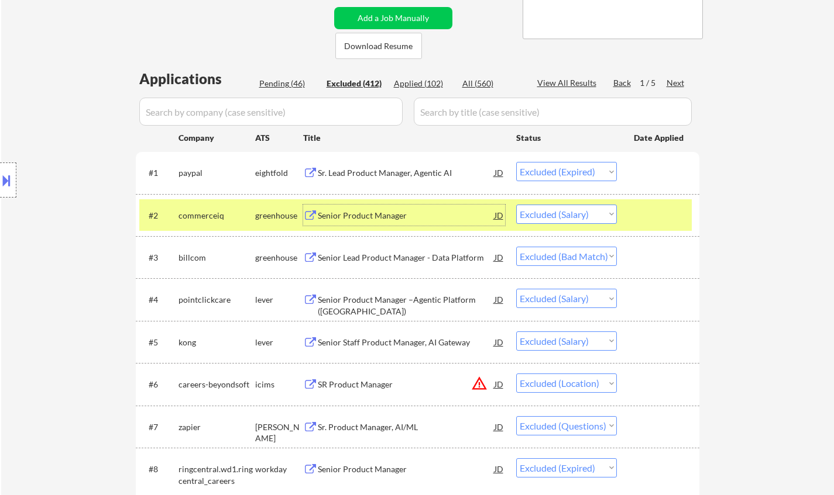
click at [435, 297] on div "Senior Product Manager –Agentic Platform (US)" at bounding box center [406, 305] width 177 height 23
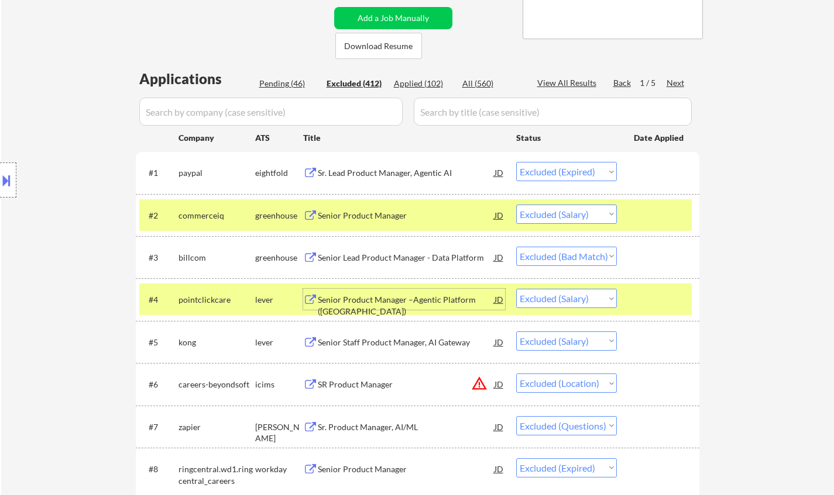
click at [348, 340] on div "Senior Staff Product Manager, AI Gateway" at bounding box center [406, 343] width 177 height 12
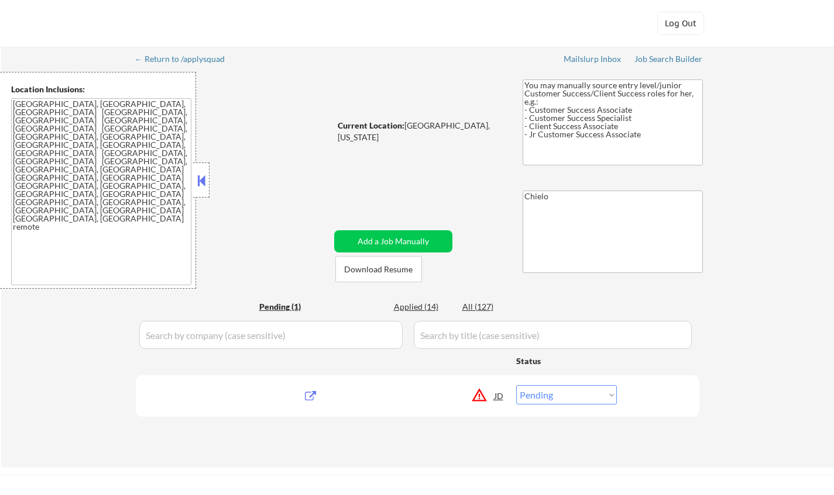
select select ""pending""
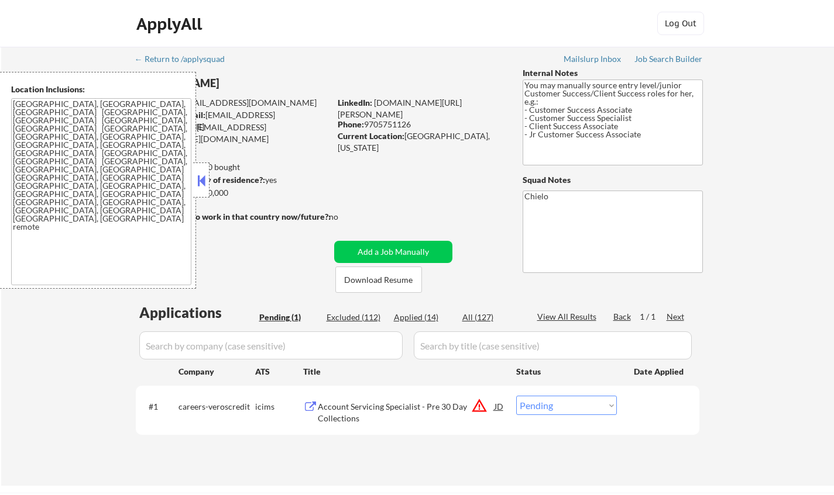
click at [203, 178] on button at bounding box center [201, 181] width 13 height 18
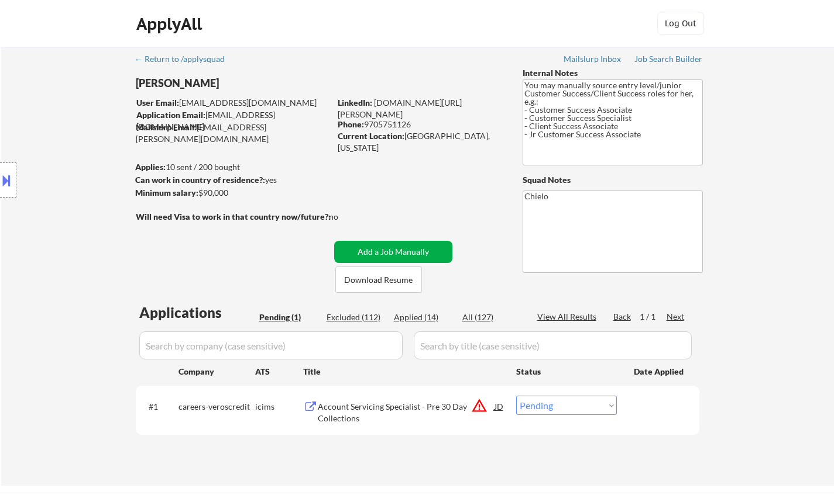
click at [378, 251] on button "Add a Job Manually" at bounding box center [393, 252] width 118 height 22
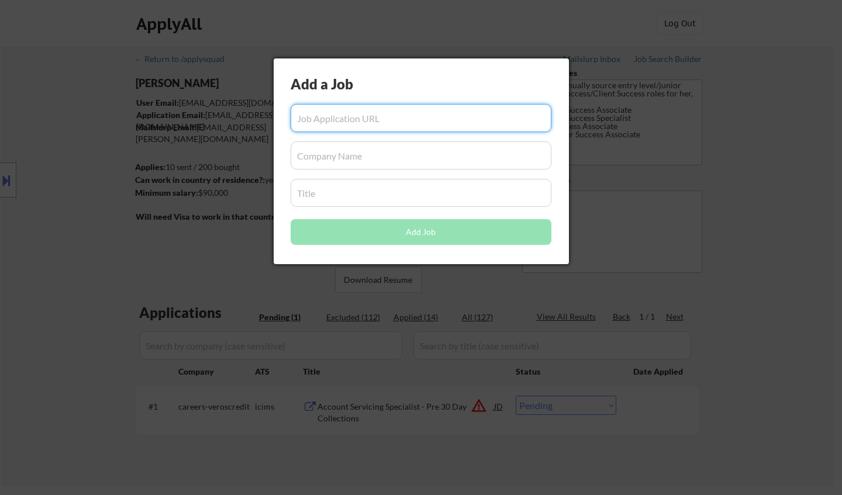
click at [407, 122] on input "input" at bounding box center [421, 118] width 261 height 28
paste input "[URL][DOMAIN_NAME]"
type input "[URL][DOMAIN_NAME]"
click at [404, 155] on input "input" at bounding box center [421, 156] width 261 height 28
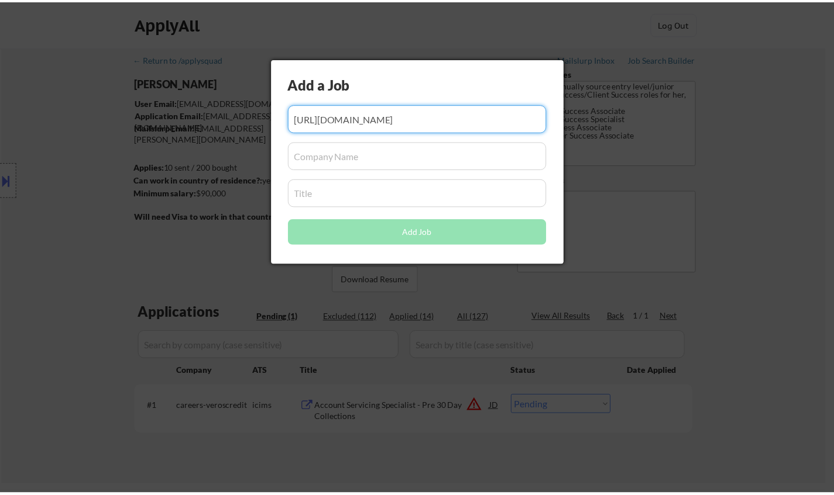
scroll to position [0, 0]
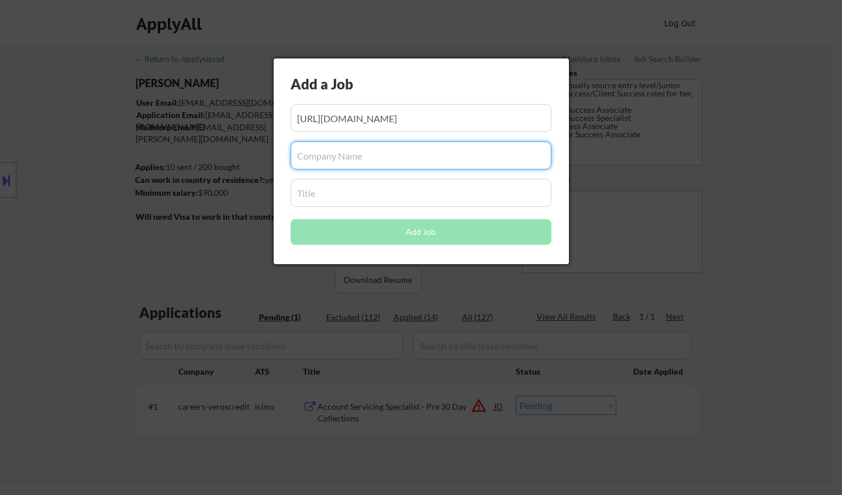
click at [403, 157] on input "input" at bounding box center [421, 156] width 261 height 28
type input "Maven Clinic"
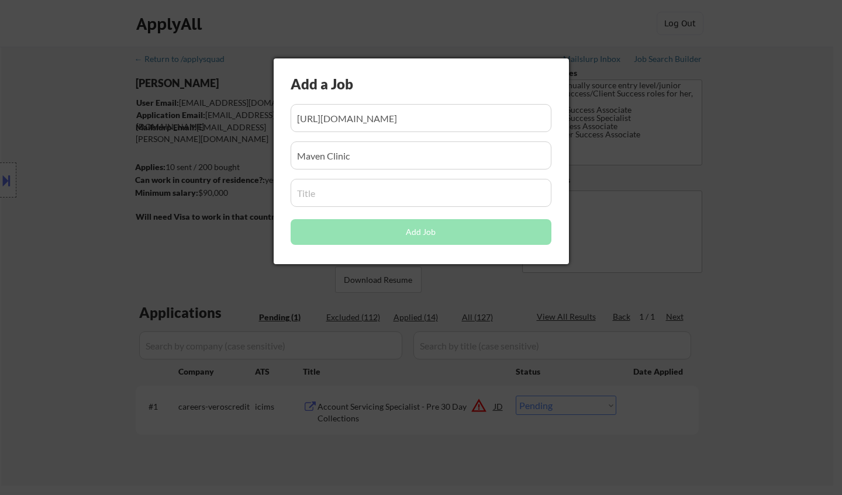
click at [368, 190] on input "input" at bounding box center [421, 193] width 261 height 28
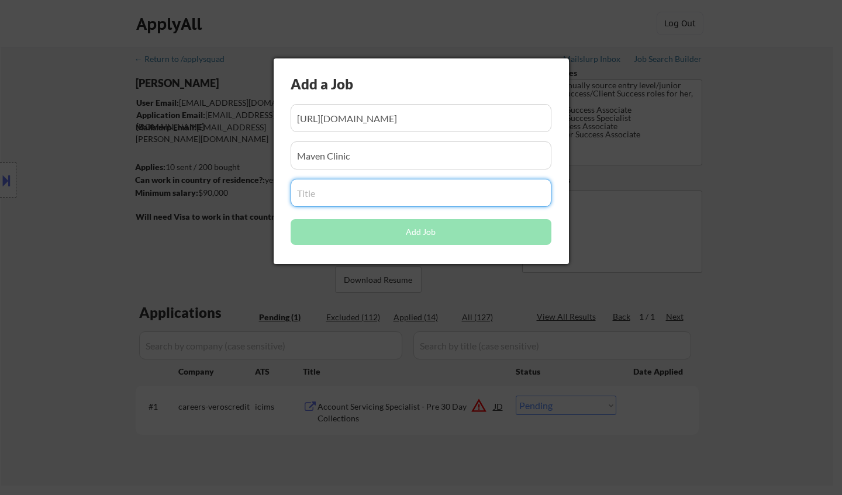
paste input "Client Success Associate (6-Month Contract)"
type input "Client Success Associate (6-Month Contract)"
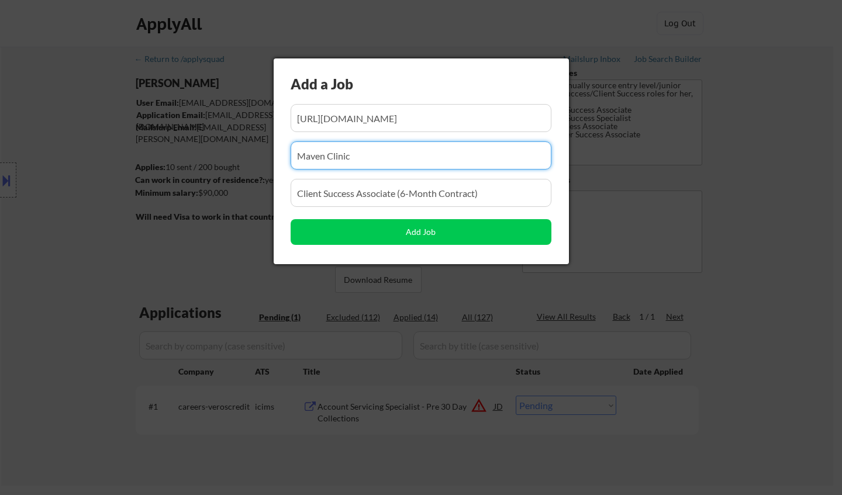
click at [376, 166] on input "input" at bounding box center [421, 156] width 261 height 28
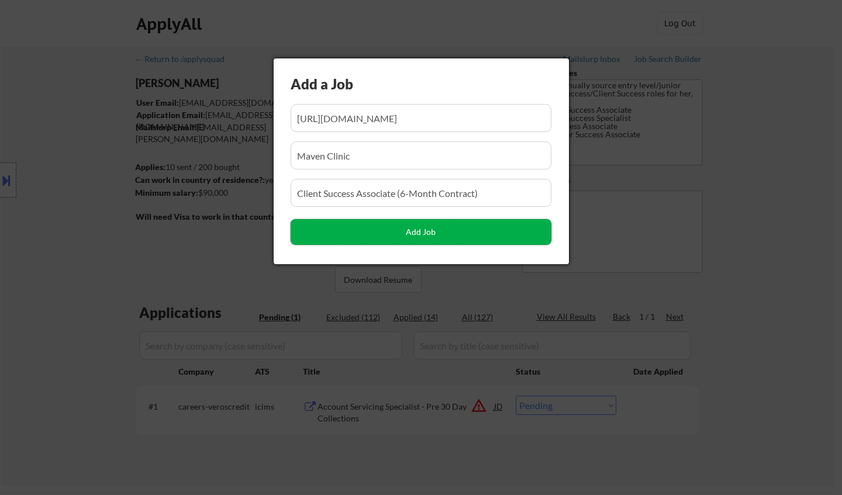
click at [397, 233] on button "Add Job" at bounding box center [421, 232] width 261 height 26
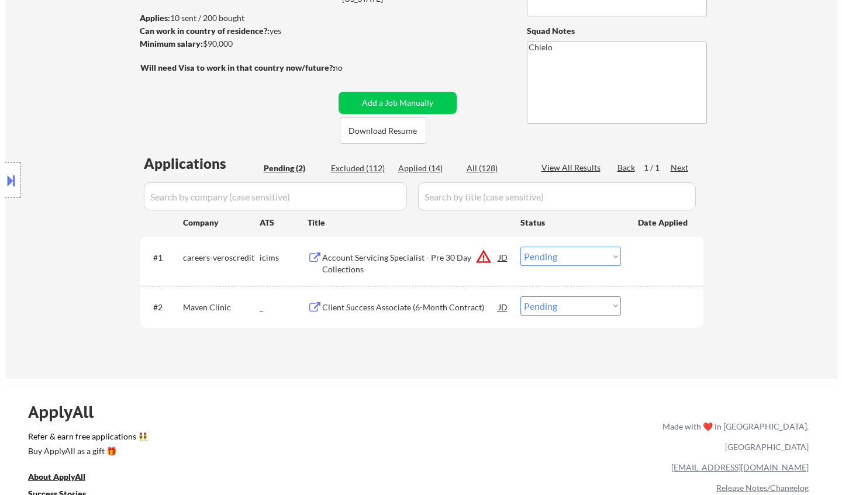
scroll to position [175, 0]
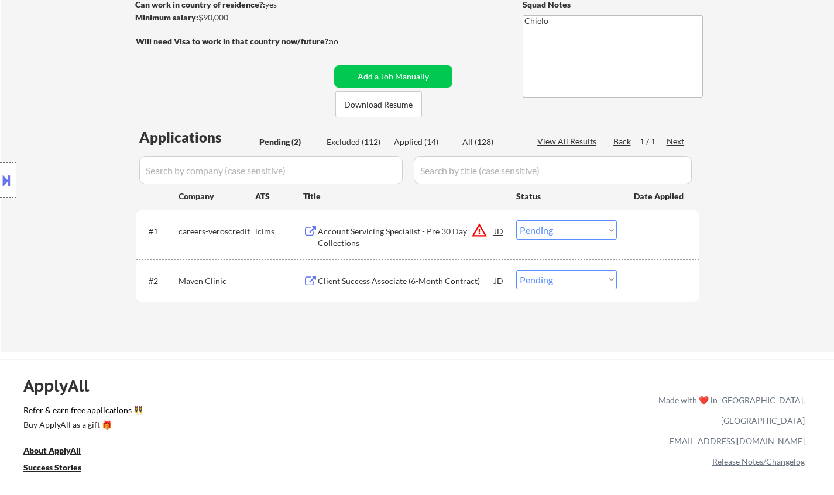
click at [576, 282] on select "Choose an option... Pending Applied Excluded (Questions) Excluded (Expired) Exc…" at bounding box center [566, 279] width 101 height 19
select select ""applied""
click at [516, 270] on select "Choose an option... Pending Applied Excluded (Questions) Excluded (Expired) Exc…" at bounding box center [566, 279] width 101 height 19
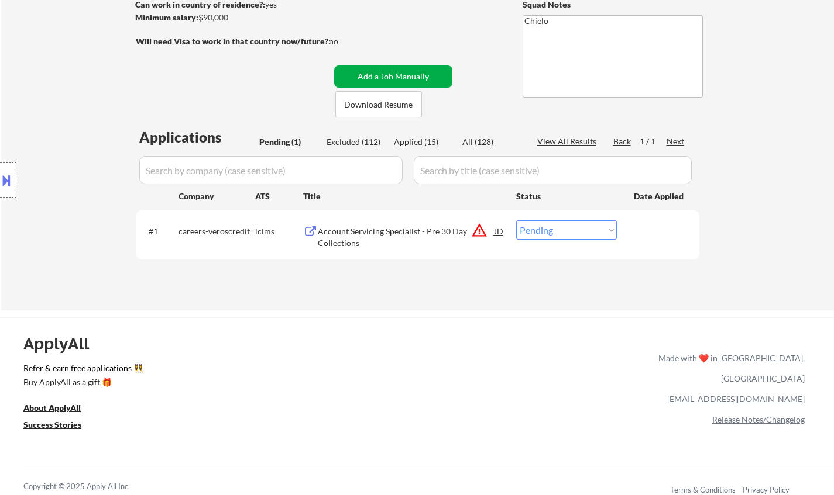
click at [386, 71] on button "Add a Job Manually" at bounding box center [393, 77] width 118 height 22
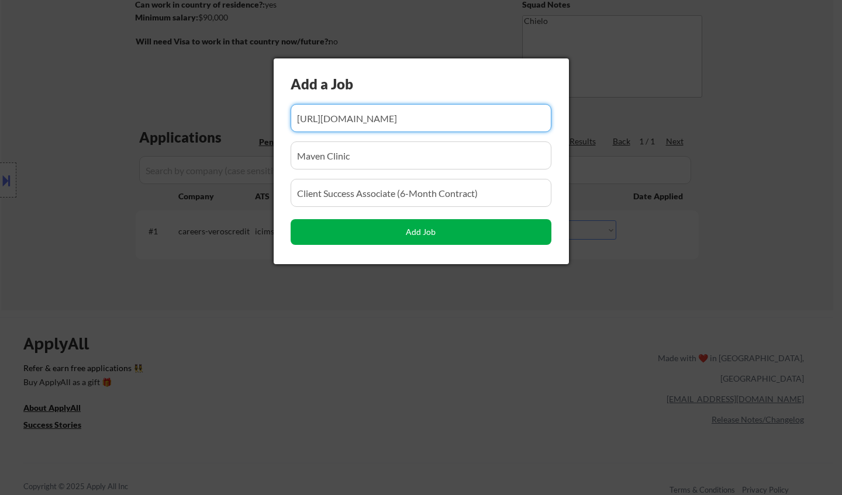
scroll to position [0, 15]
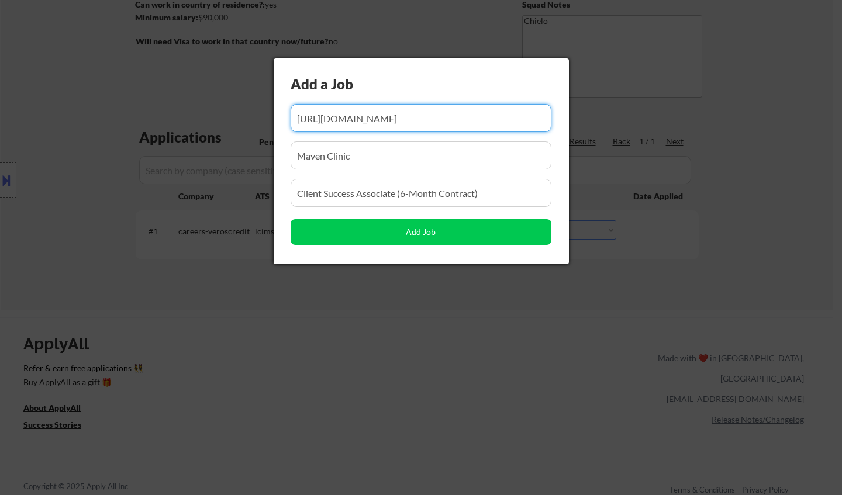
click at [393, 118] on input "input" at bounding box center [421, 118] width 261 height 28
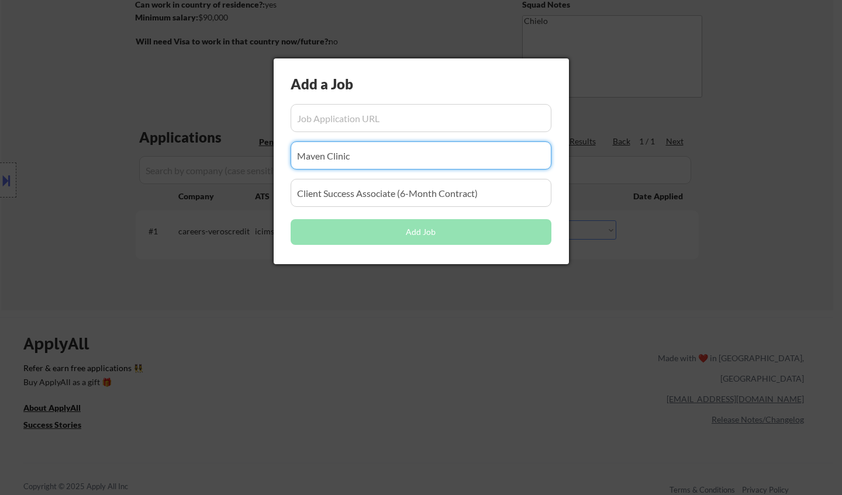
drag, startPoint x: 276, startPoint y: 150, endPoint x: 323, endPoint y: 170, distance: 51.1
click at [250, 146] on body "← Return to /applysquad Mailslurp Inbox Job Search Builder Jynnifer Pierro User…" at bounding box center [421, 72] width 842 height 495
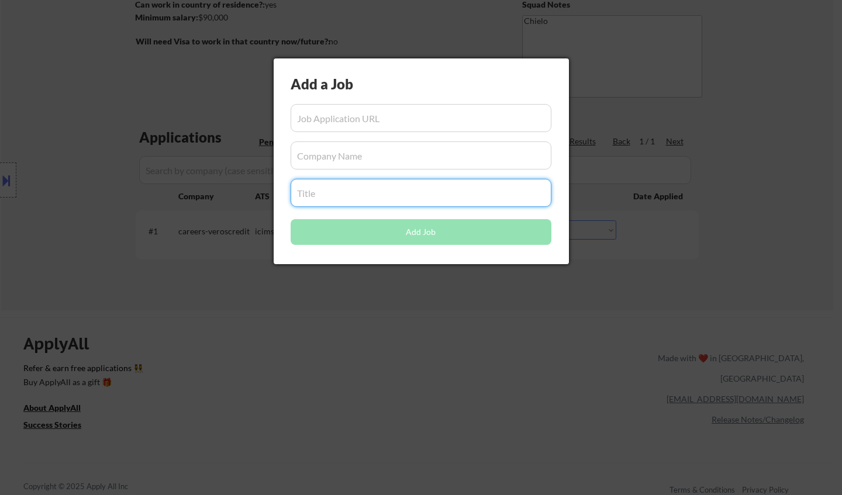
drag, startPoint x: 385, startPoint y: 204, endPoint x: 203, endPoint y: 199, distance: 182.6
click at [203, 204] on body "← Return to /applysquad Mailslurp Inbox Job Search Builder Jynnifer Pierro User…" at bounding box center [421, 72] width 842 height 495
click at [341, 124] on input "input" at bounding box center [421, 118] width 261 height 28
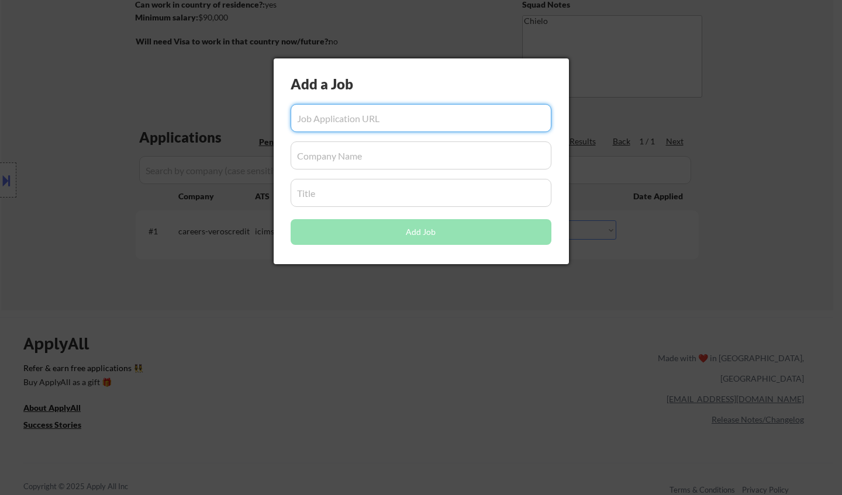
paste input "https://spgi.wd5.myworkdayjobs.com/spgi_careers/job/Michigan-US/Customer-Succes…"
type input "https://spgi.wd5.myworkdayjobs.com/spgi_careers/job/Michigan-US/Customer-Succes…"
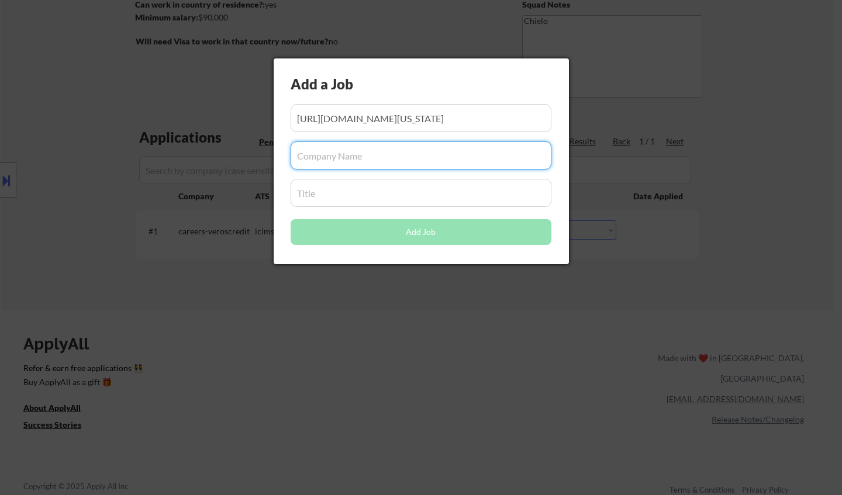
click at [356, 160] on input "input" at bounding box center [421, 156] width 261 height 28
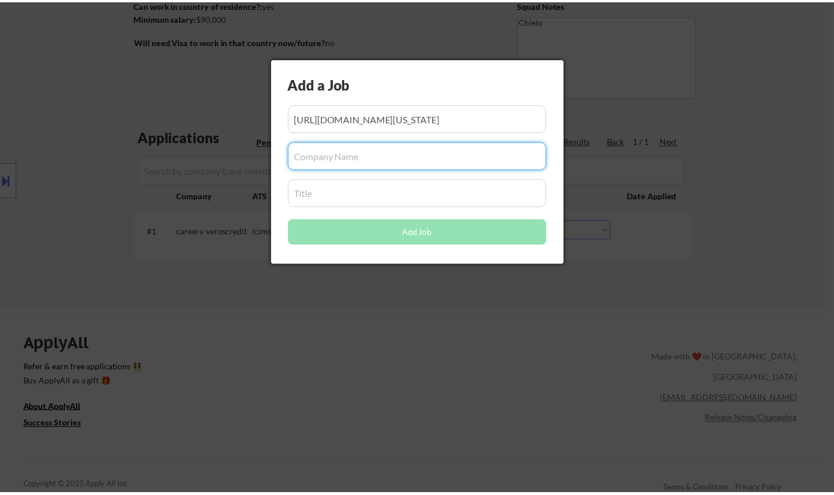
scroll to position [0, 0]
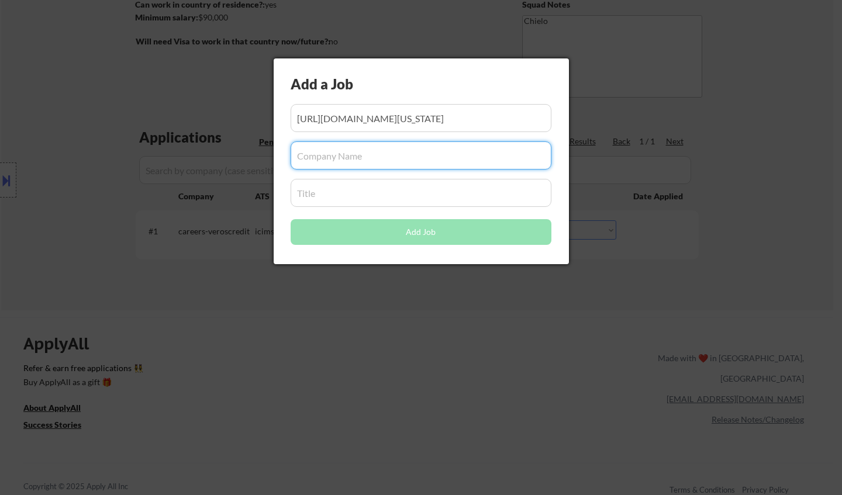
click at [388, 150] on input "input" at bounding box center [421, 156] width 261 height 28
type input "S & P Global"
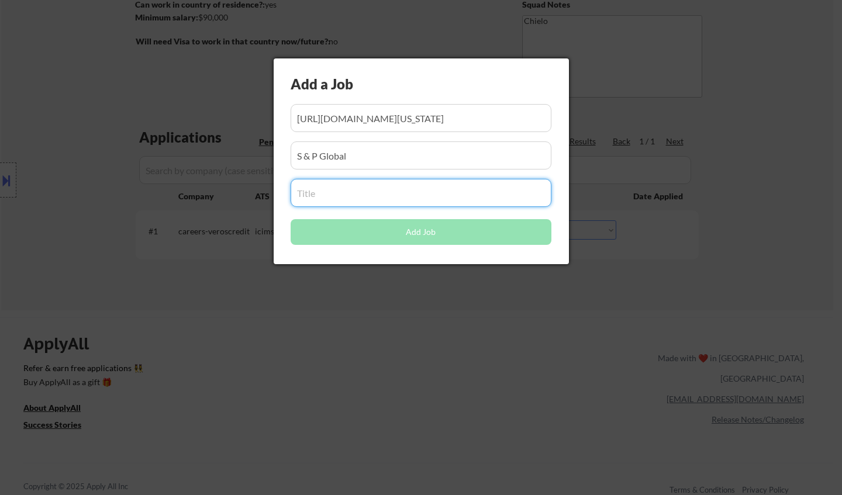
click at [354, 196] on input "input" at bounding box center [421, 193] width 261 height 28
paste input "Customer Success Specialist"
type input "Customer Success Specialist"
click at [372, 150] on input "input" at bounding box center [421, 156] width 261 height 28
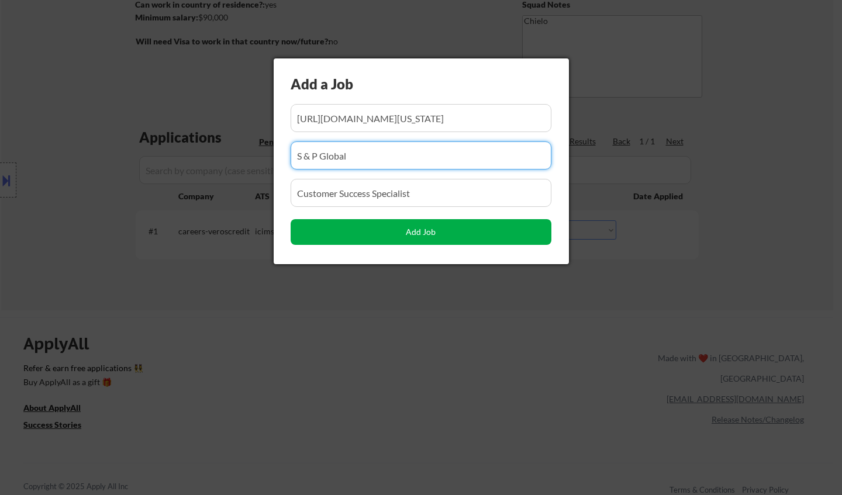
click at [418, 226] on button "Add Job" at bounding box center [421, 232] width 261 height 26
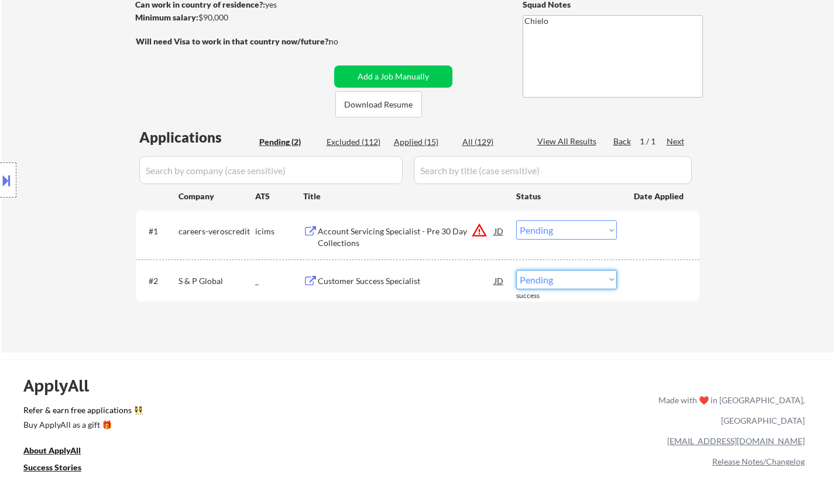
click at [570, 278] on select "Choose an option... Pending Applied Excluded (Questions) Excluded (Expired) Exc…" at bounding box center [566, 279] width 101 height 19
select select ""applied""
click at [516, 270] on select "Choose an option... Pending Applied Excluded (Questions) Excluded (Expired) Exc…" at bounding box center [566, 279] width 101 height 19
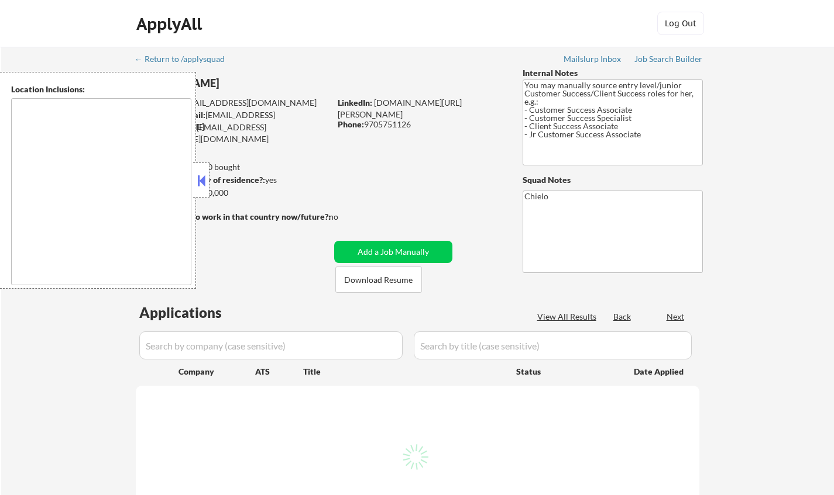
type textarea "[GEOGRAPHIC_DATA], [GEOGRAPHIC_DATA], [GEOGRAPHIC_DATA] [GEOGRAPHIC_DATA], [GEO…"
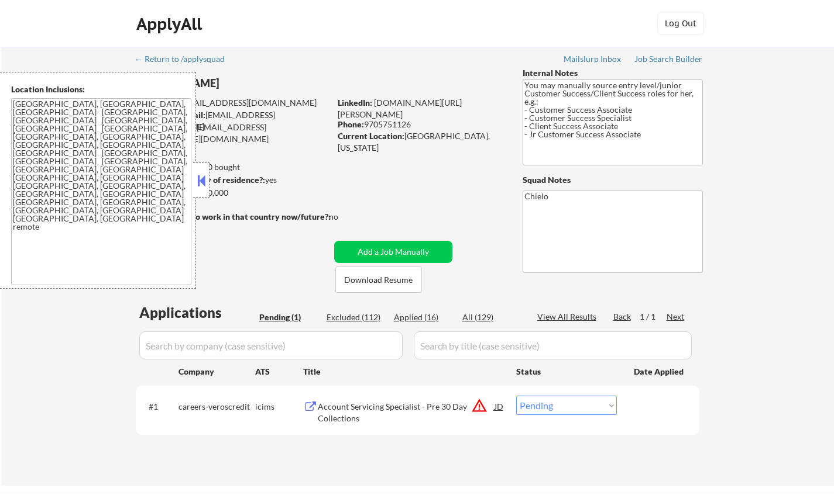
drag, startPoint x: 419, startPoint y: 318, endPoint x: 432, endPoint y: 333, distance: 19.9
click at [419, 318] on div "Applied (16)" at bounding box center [423, 318] width 58 height 12
select select ""applied""
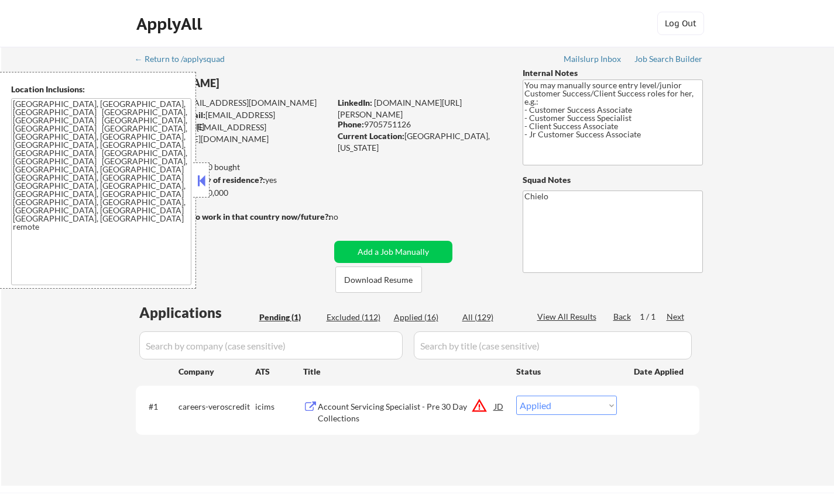
select select ""applied""
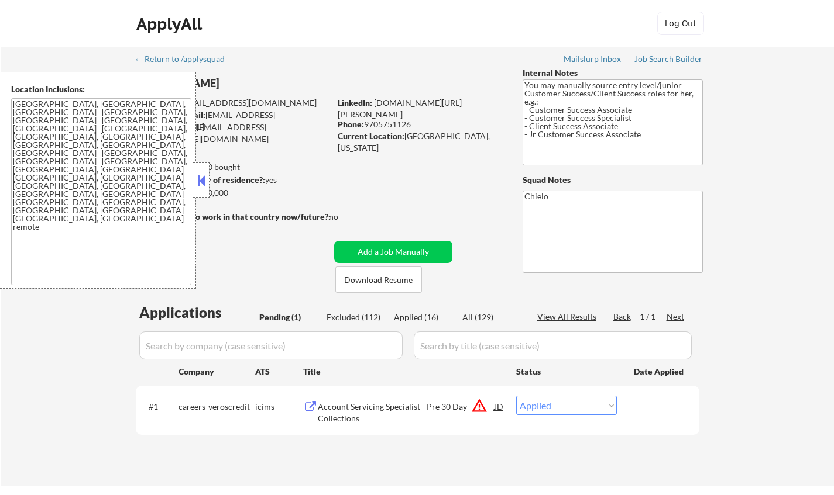
select select ""applied""
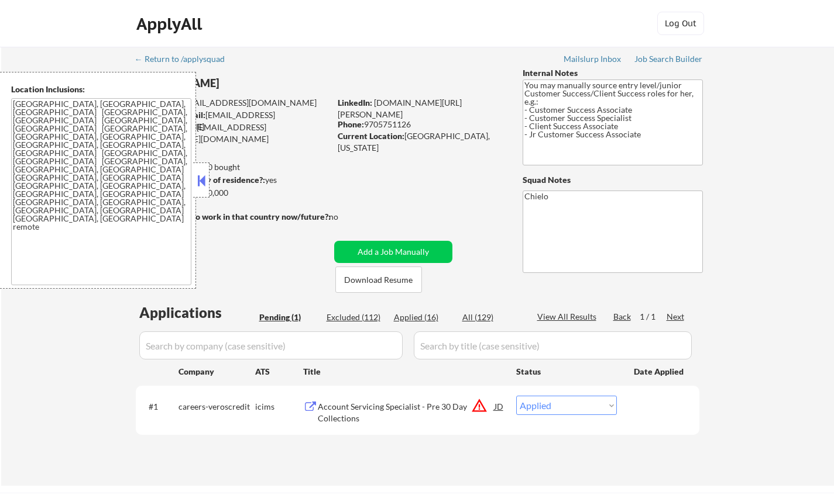
select select ""applied""
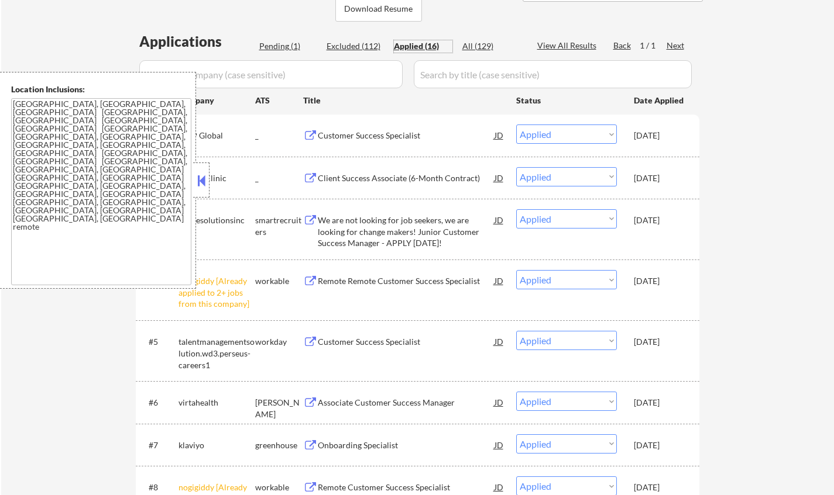
scroll to position [234, 0]
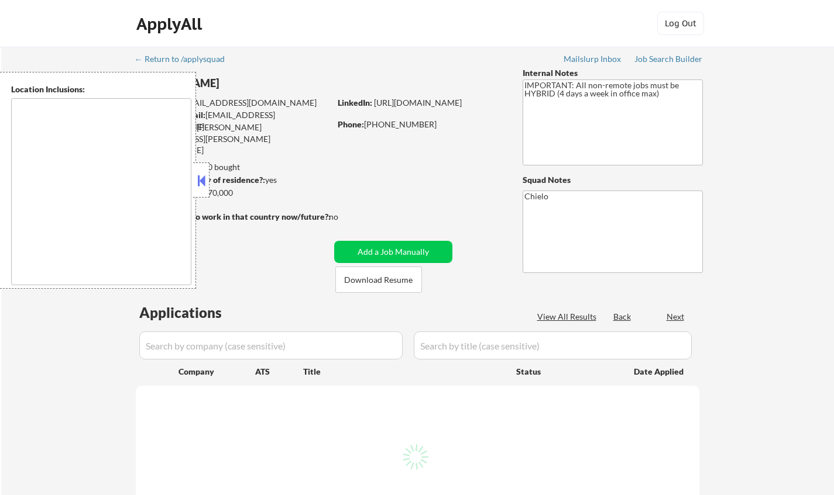
type textarea "[GEOGRAPHIC_DATA], [GEOGRAPHIC_DATA] [GEOGRAPHIC_DATA], [GEOGRAPHIC_DATA] [GEOG…"
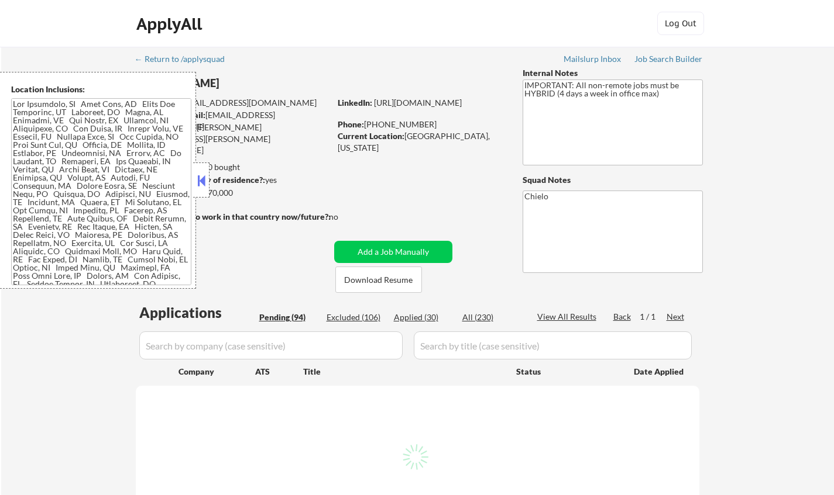
select select ""pending""
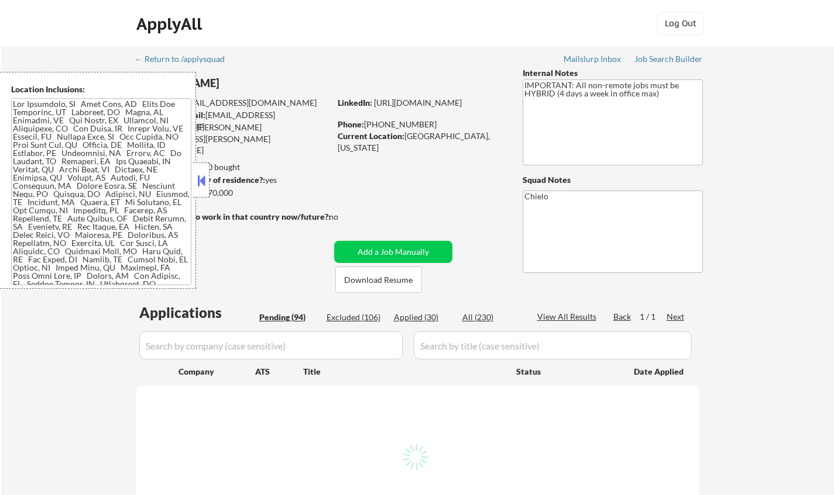
select select ""pending""
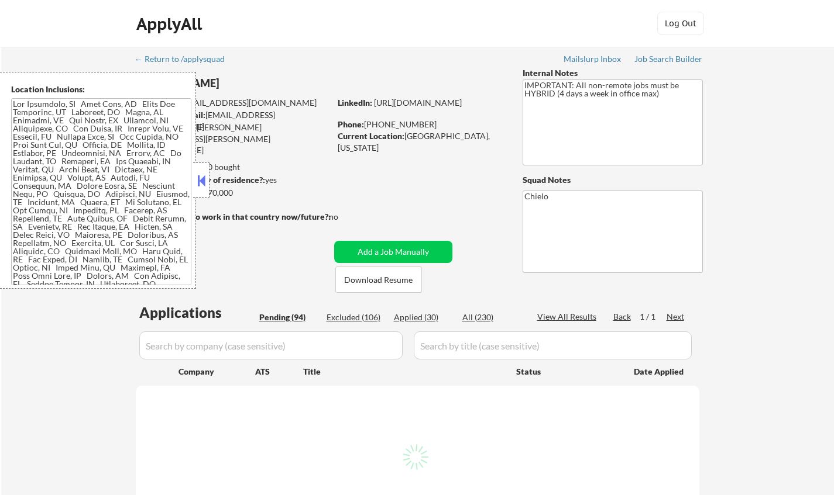
select select ""pending""
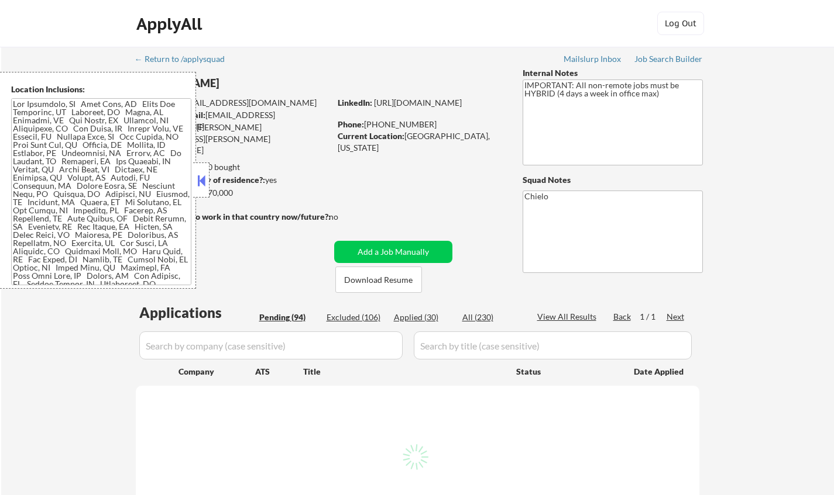
select select ""pending""
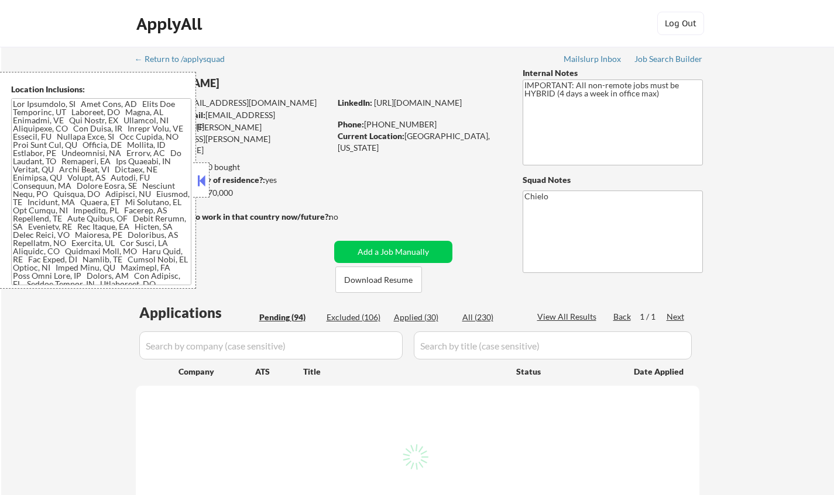
select select ""pending""
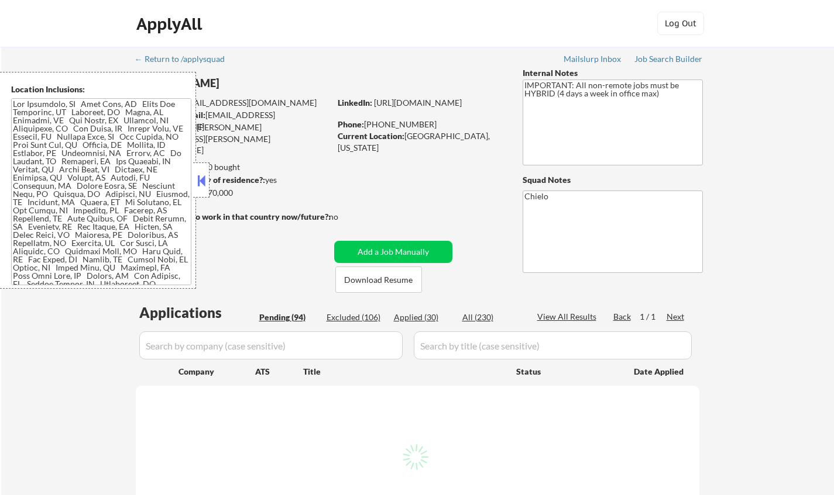
select select ""pending""
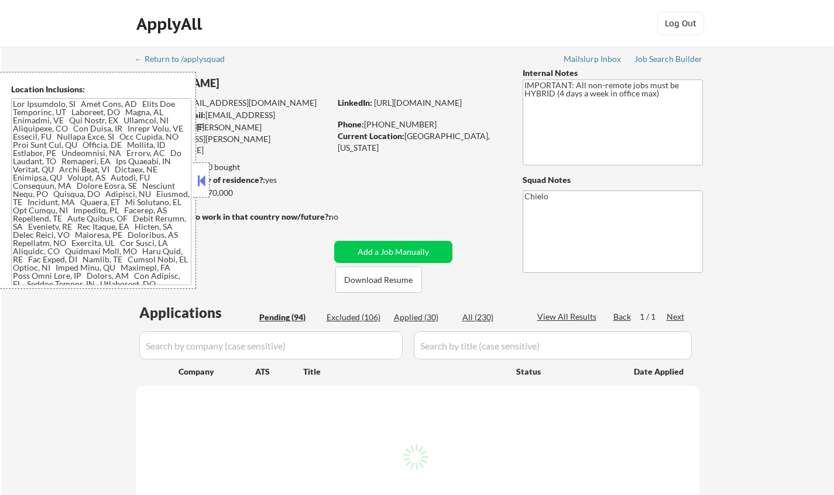
select select ""pending""
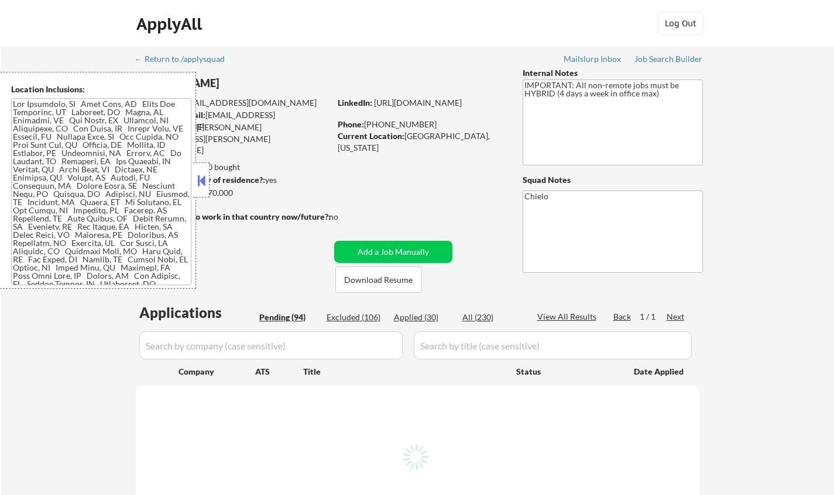
select select ""pending""
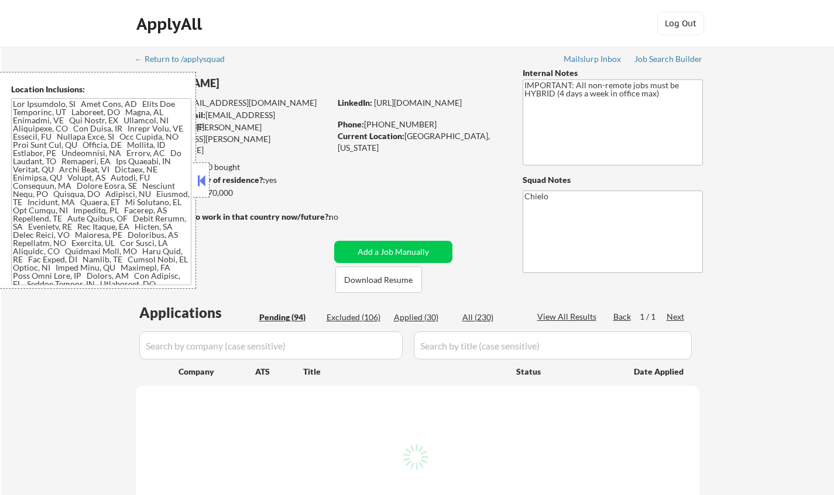
select select ""pending""
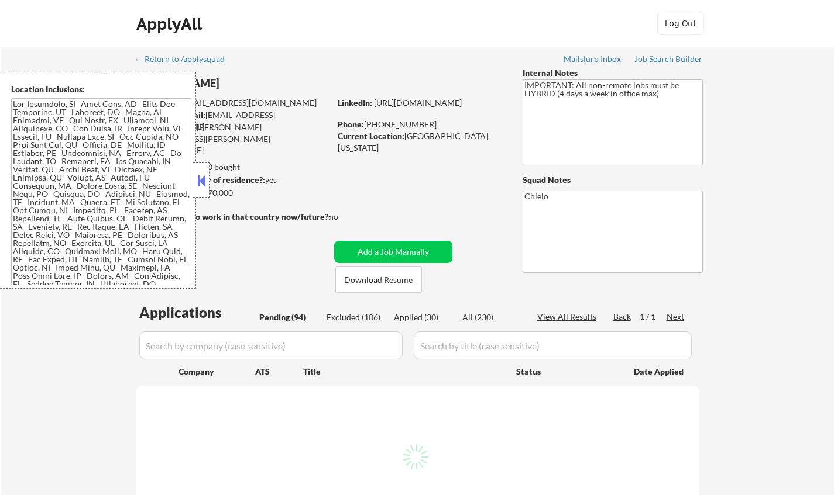
select select ""pending""
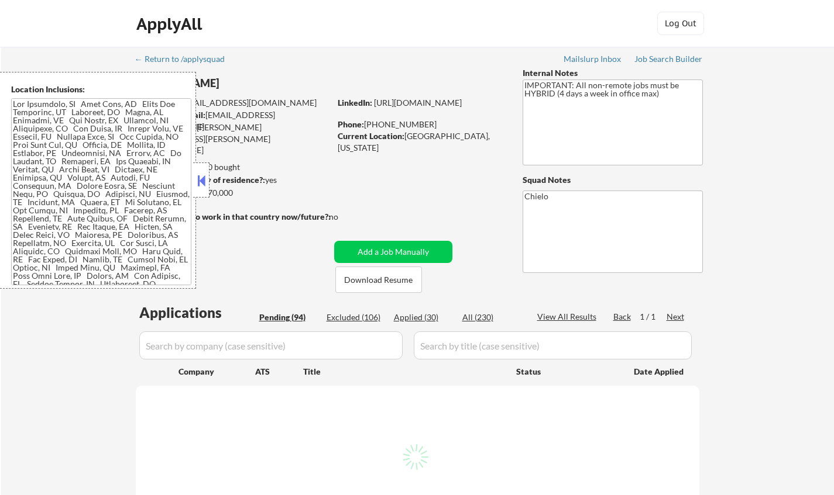
select select ""pending""
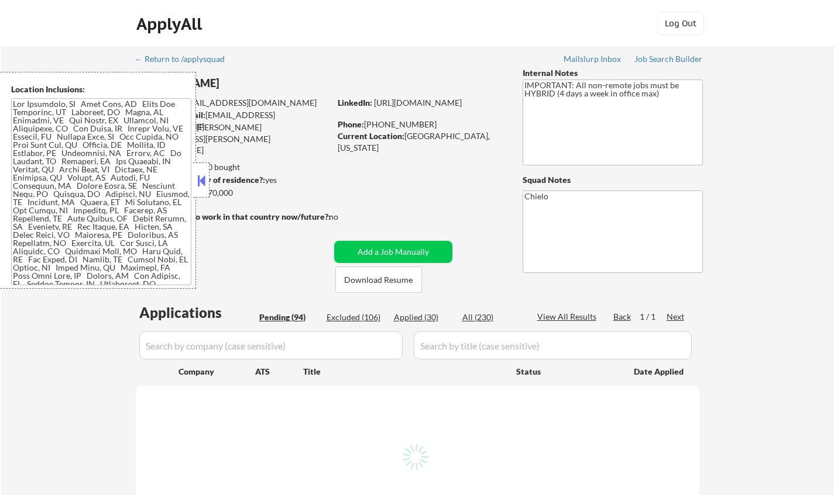
select select ""pending""
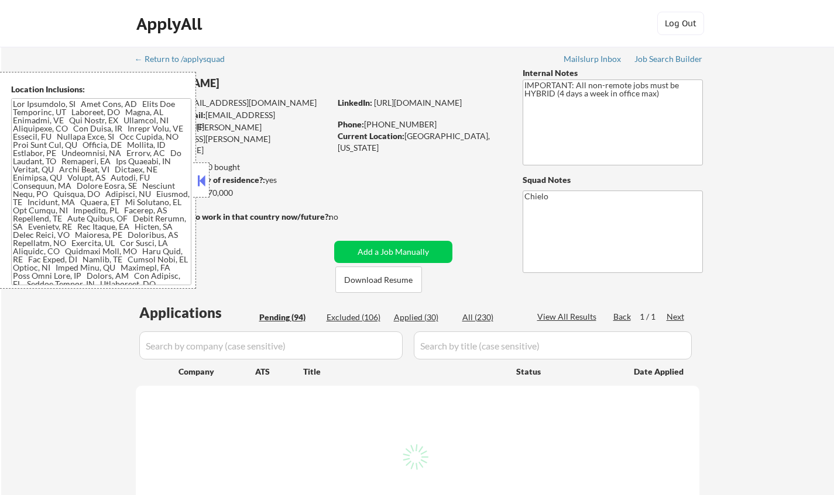
select select ""pending""
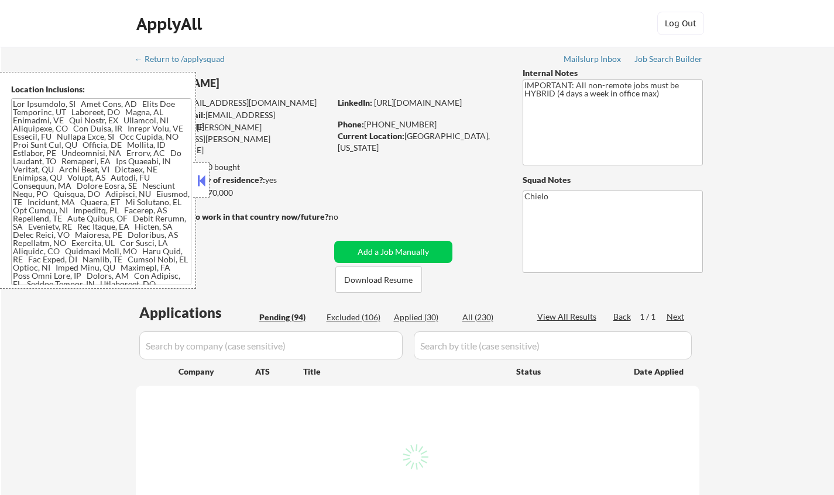
select select ""pending""
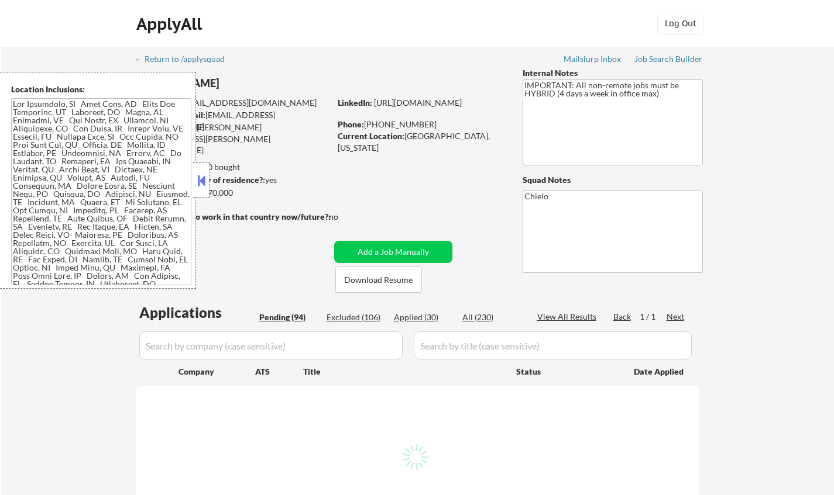
select select ""pending""
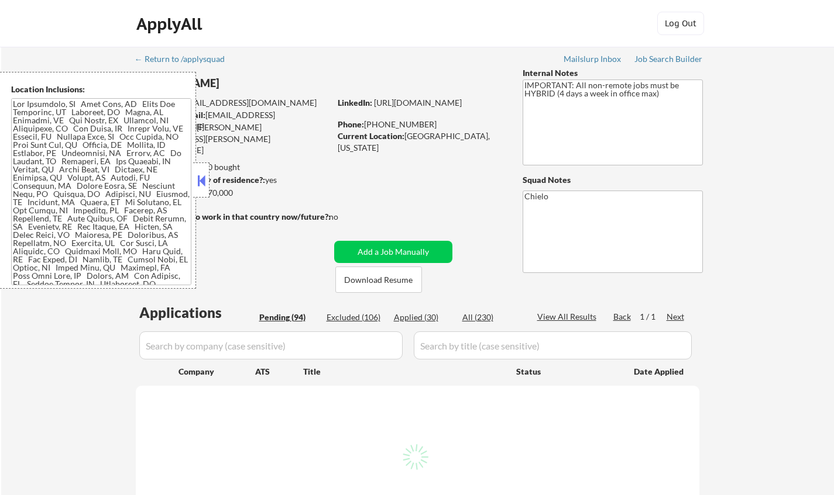
select select ""pending""
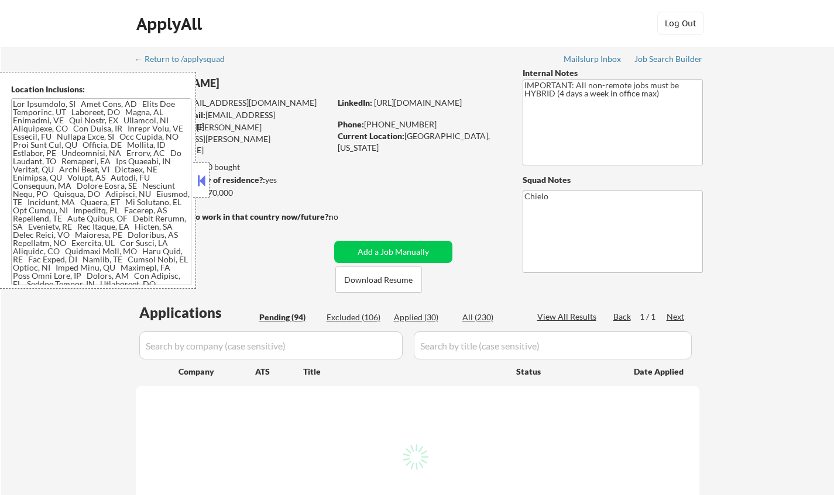
select select ""pending""
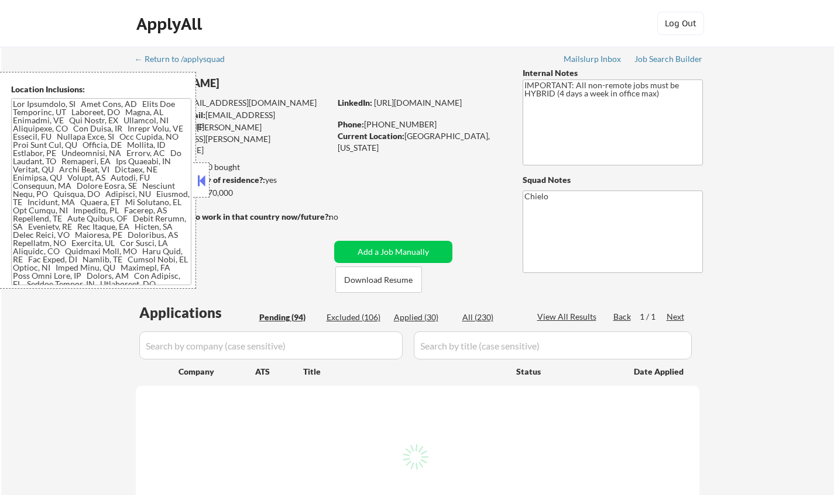
select select ""pending""
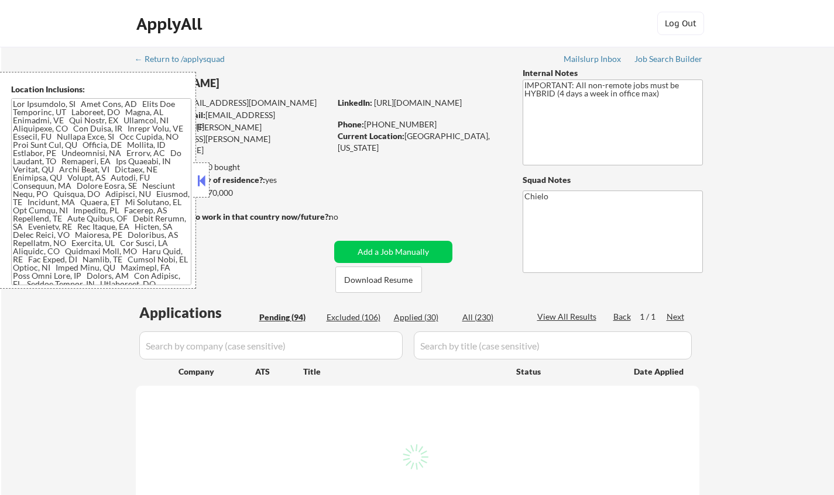
select select ""pending""
